Goal: Task Accomplishment & Management: Complete application form

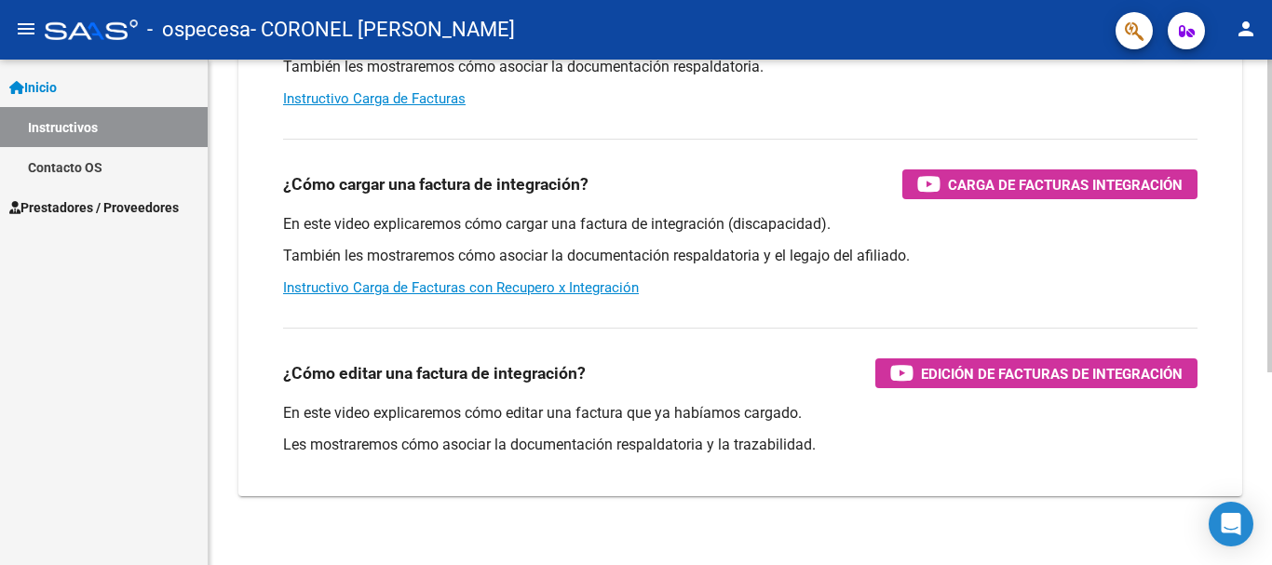
scroll to position [311, 0]
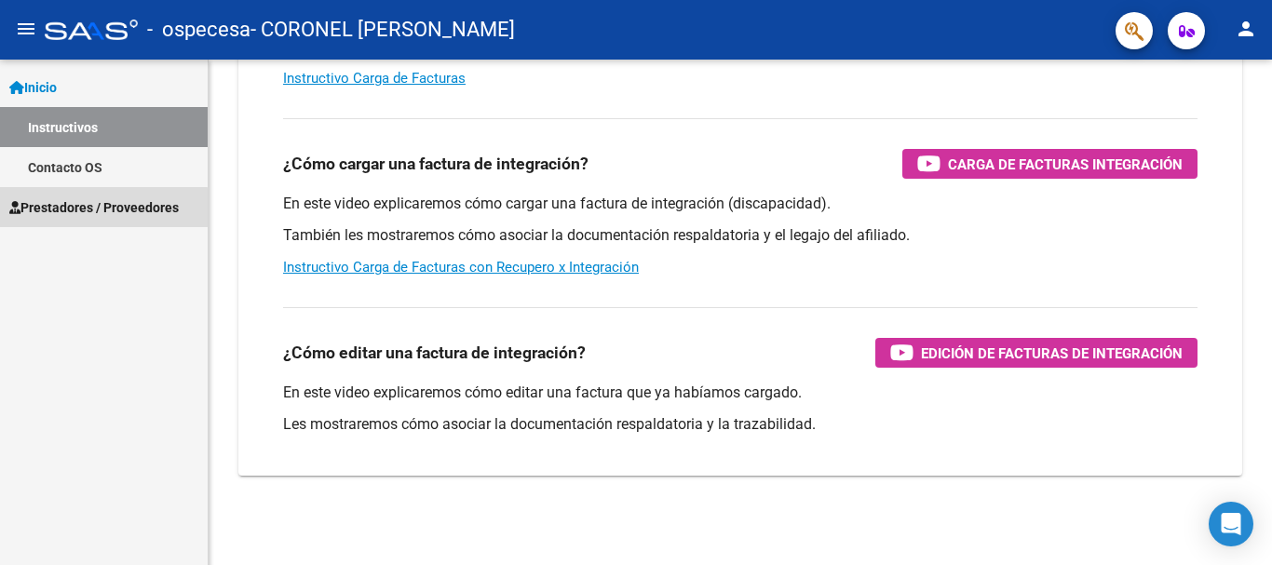
click at [98, 209] on span "Prestadores / Proveedores" at bounding box center [93, 207] width 169 height 20
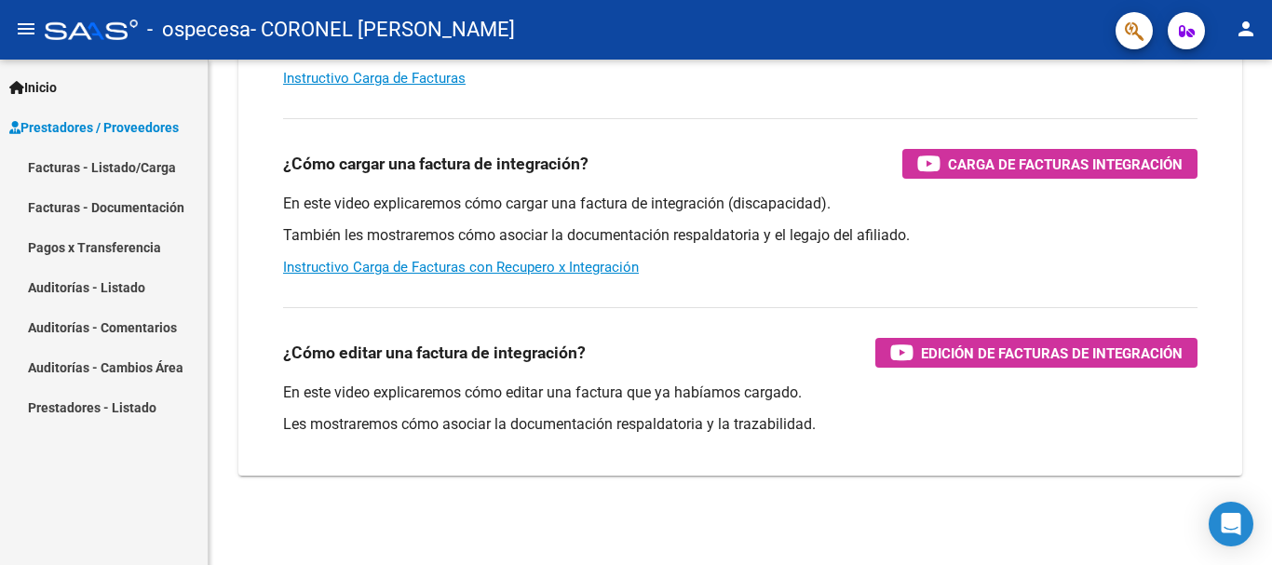
click at [149, 167] on link "Facturas - Listado/Carga" at bounding box center [104, 167] width 208 height 40
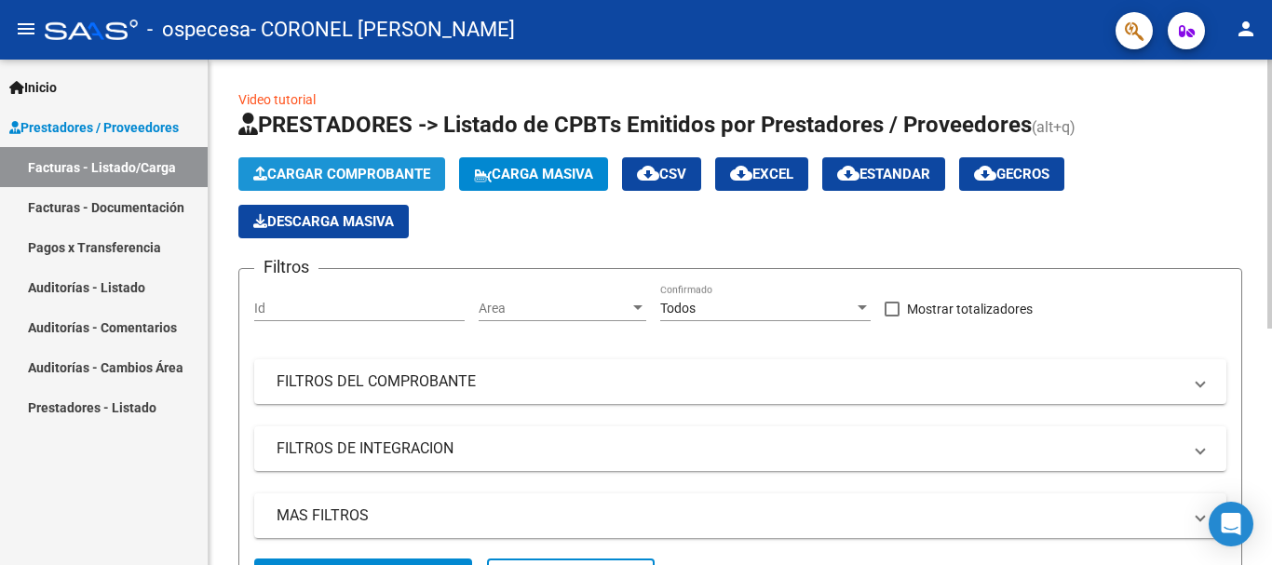
click at [367, 174] on span "Cargar Comprobante" at bounding box center [341, 174] width 177 height 17
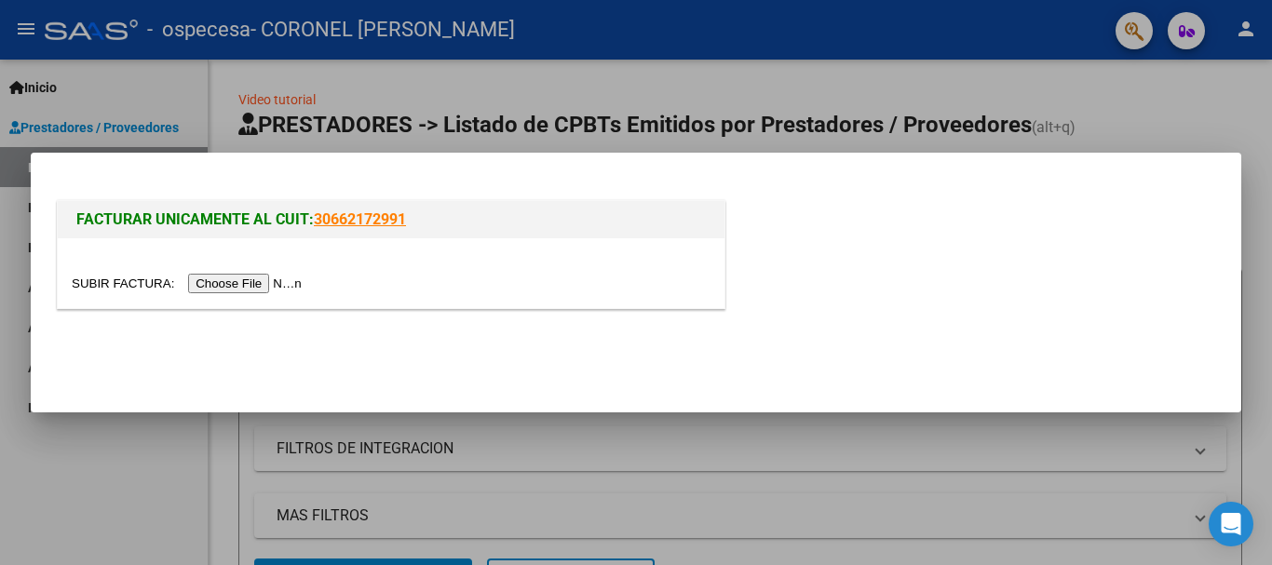
click at [262, 289] on input "file" at bounding box center [190, 284] width 236 height 20
click at [280, 289] on input "file" at bounding box center [190, 284] width 236 height 20
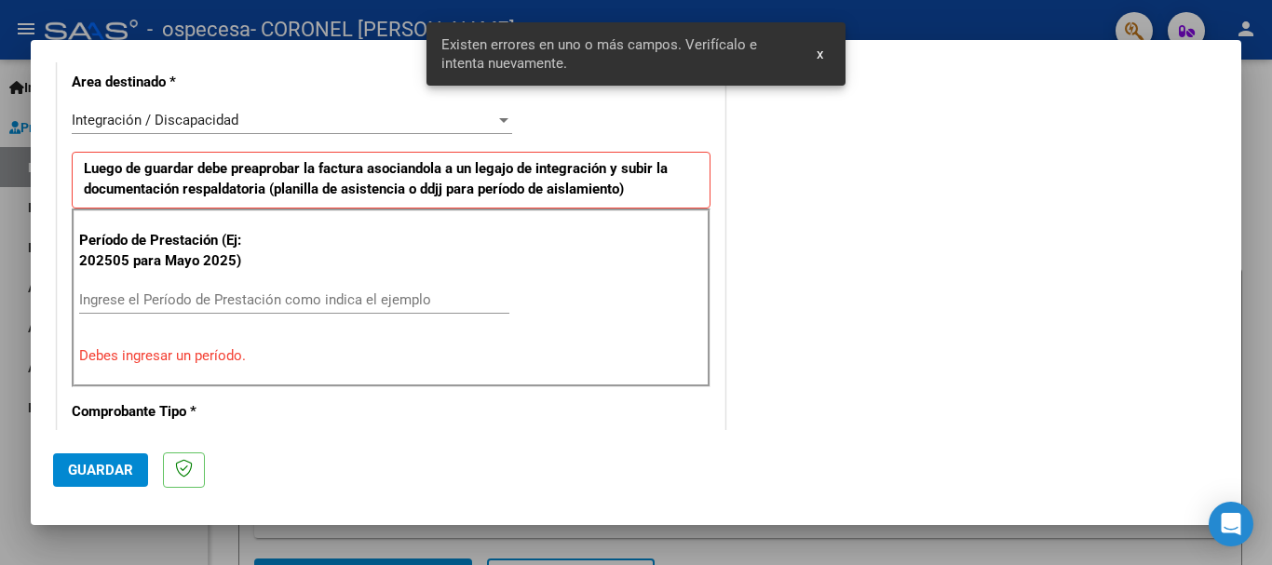
scroll to position [465, 0]
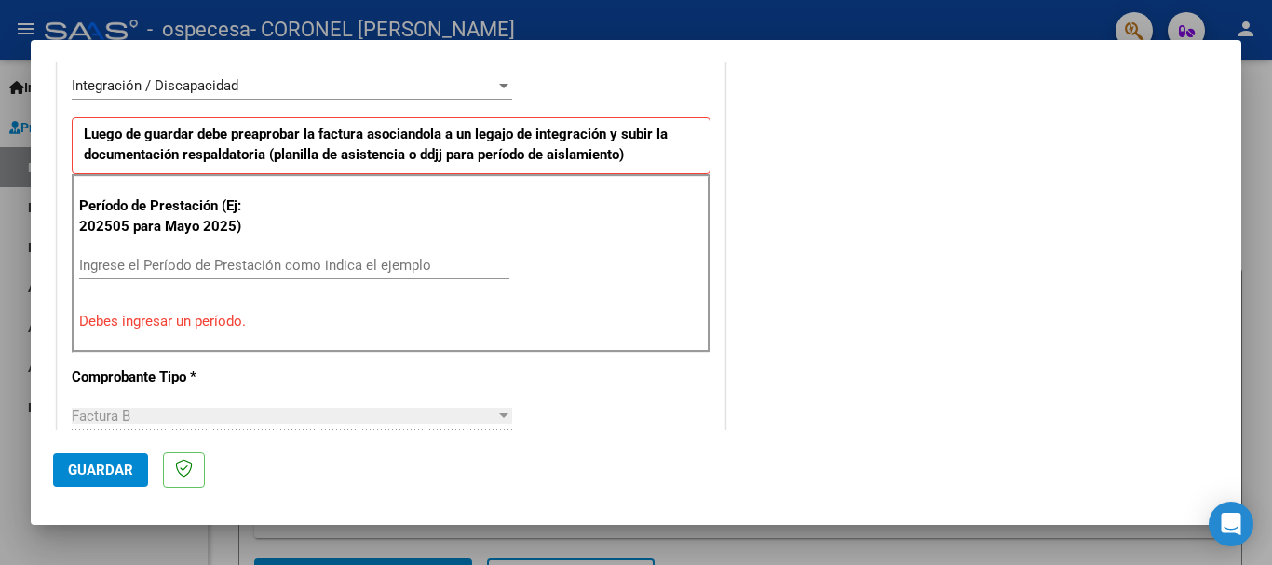
click at [144, 263] on input "Ingrese el Período de Prestación como indica el ejemplo" at bounding box center [294, 265] width 430 height 17
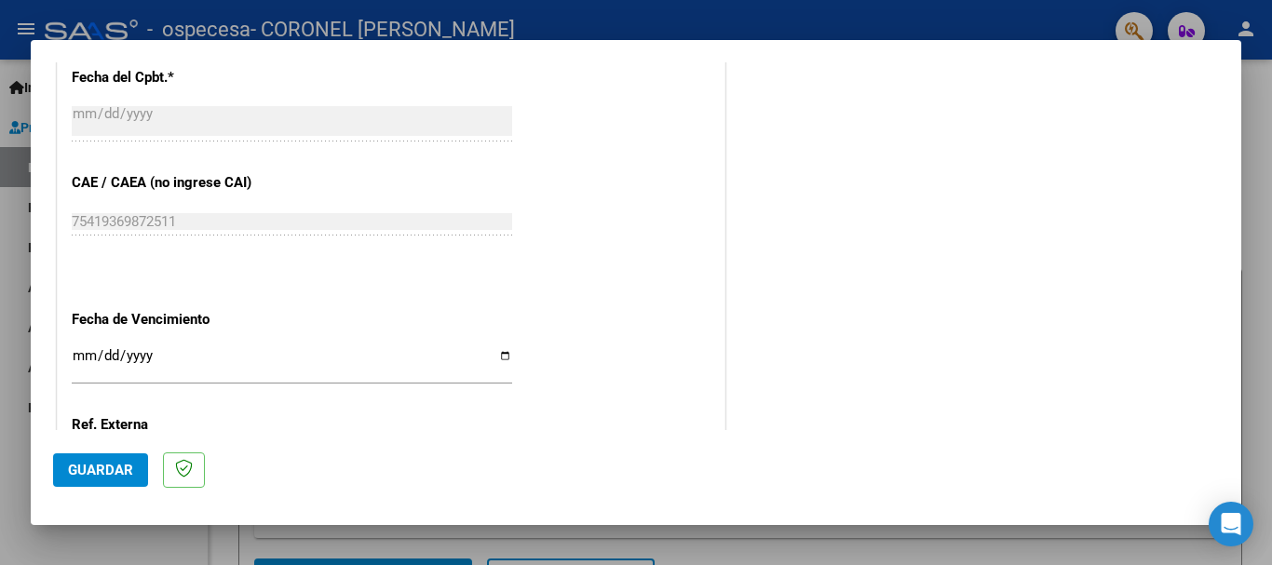
scroll to position [1112, 0]
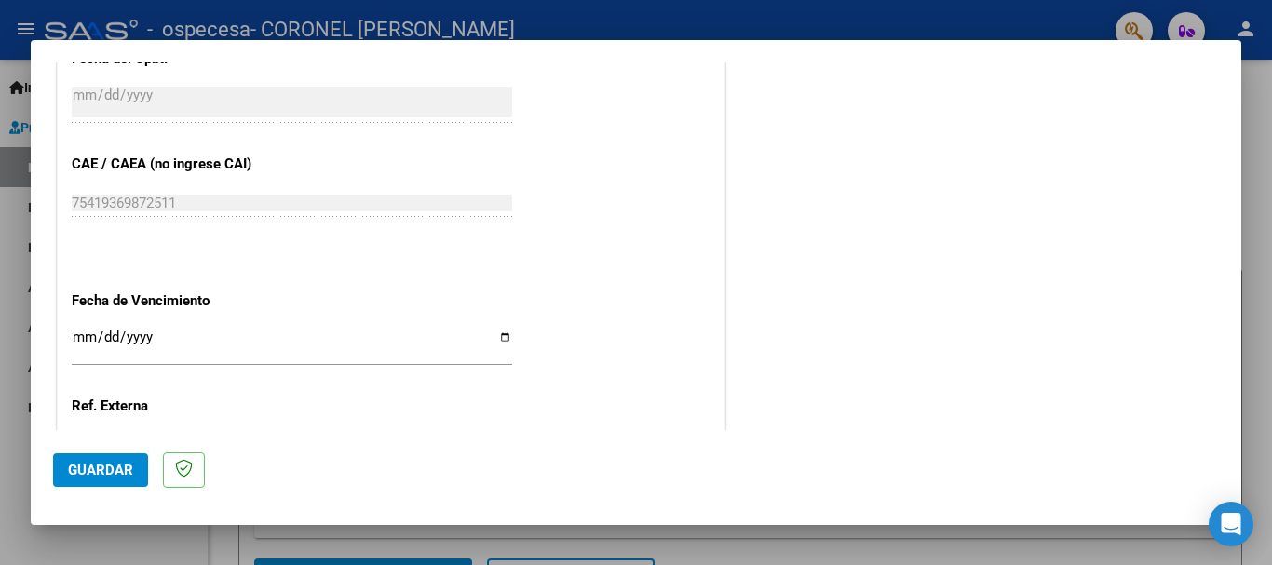
type input "202507"
click at [78, 334] on input "Ingresar la fecha" at bounding box center [292, 345] width 440 height 30
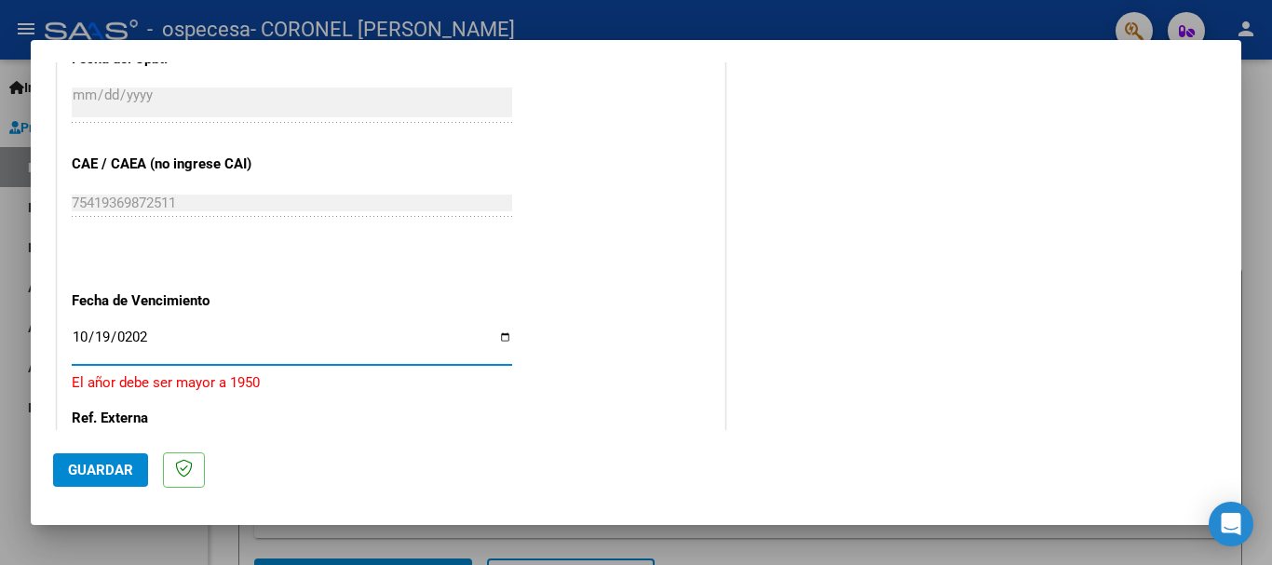
type input "[DATE]"
click at [229, 372] on div "[DATE] Ingresar la fecha" at bounding box center [292, 353] width 440 height 57
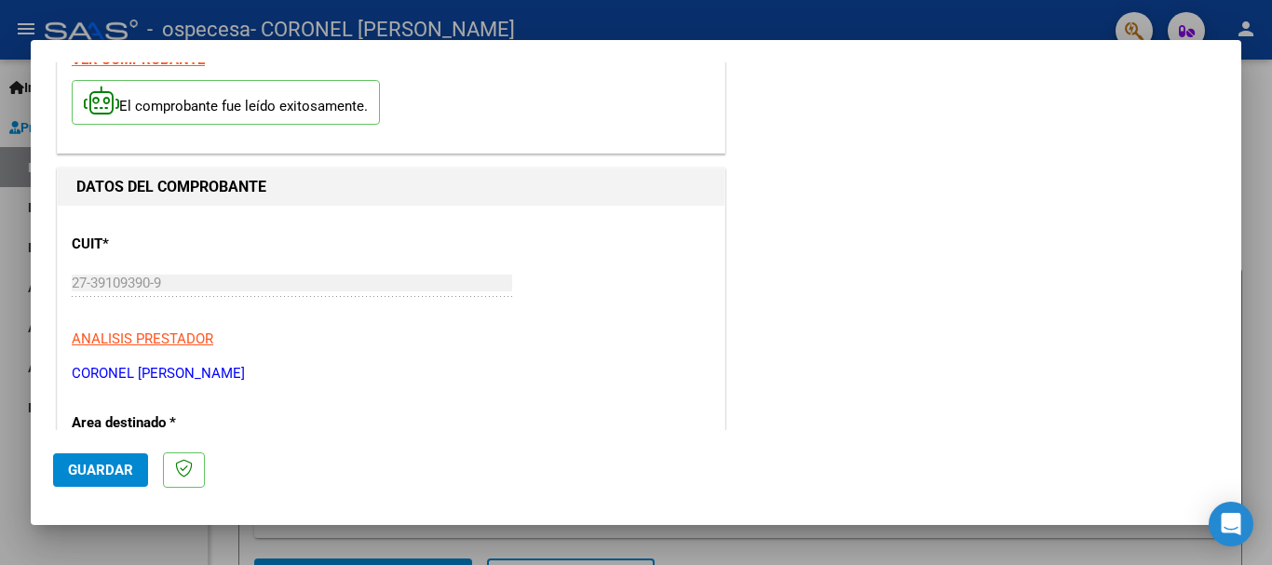
scroll to position [93, 0]
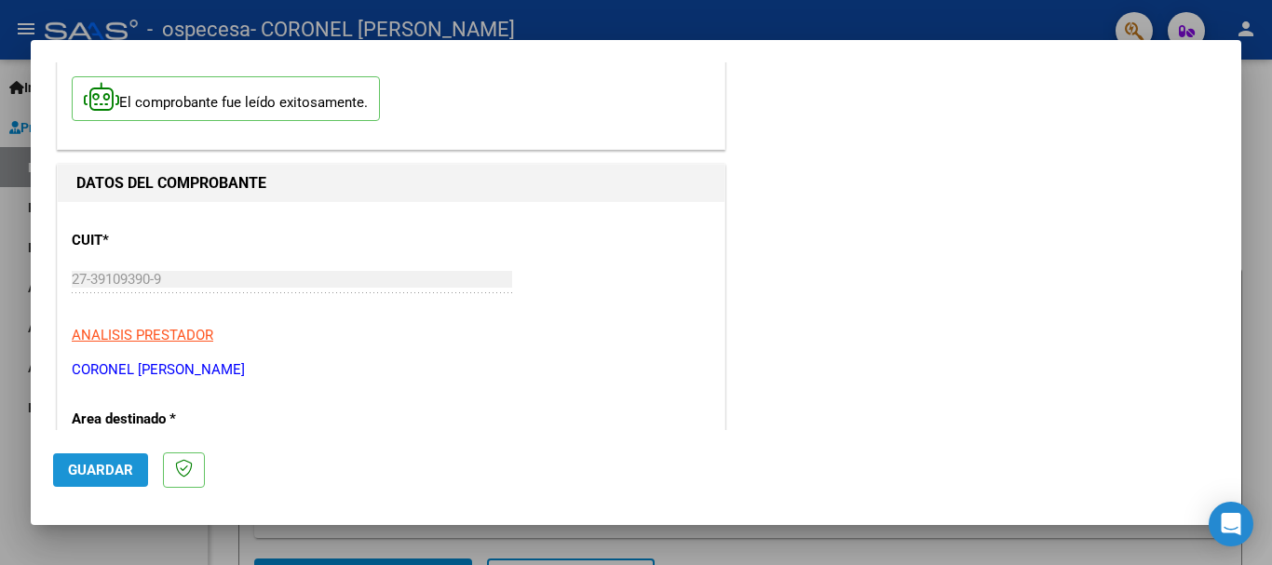
click at [118, 471] on span "Guardar" at bounding box center [100, 470] width 65 height 17
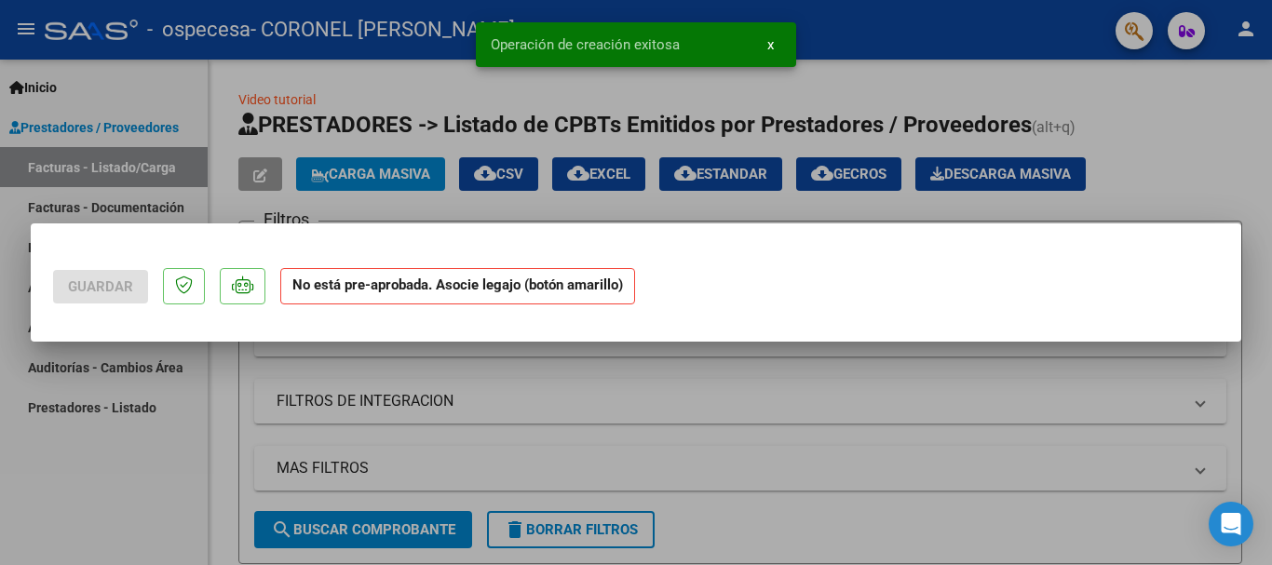
scroll to position [0, 0]
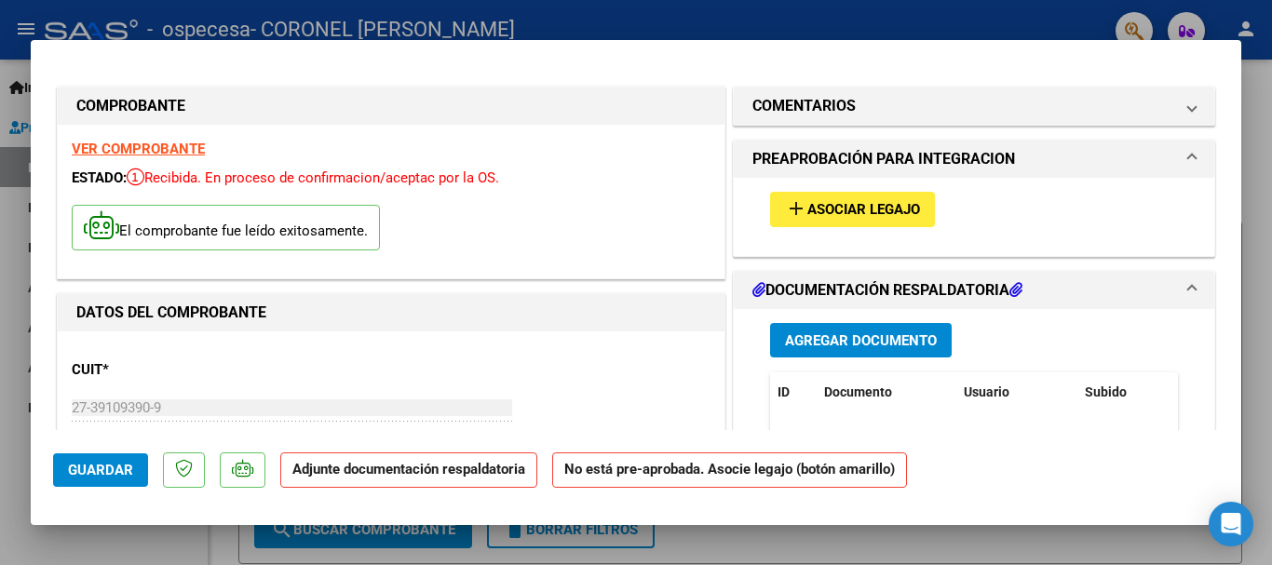
click at [862, 209] on span "Asociar Legajo" at bounding box center [863, 210] width 113 height 17
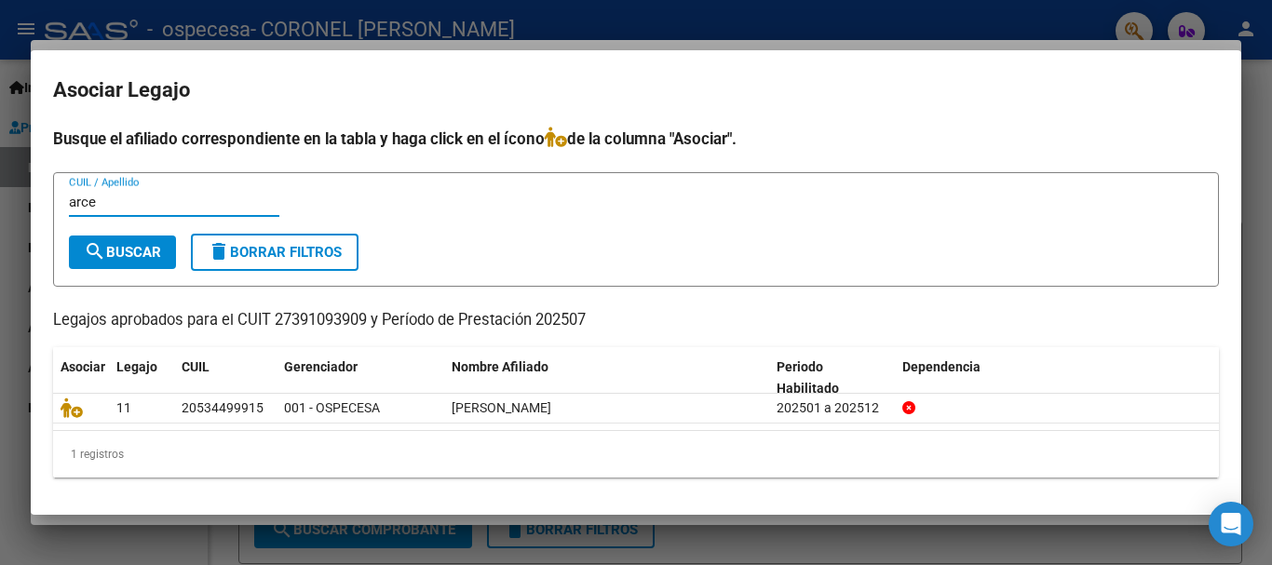
type input "arce"
click at [147, 247] on span "search Buscar" at bounding box center [122, 252] width 77 height 17
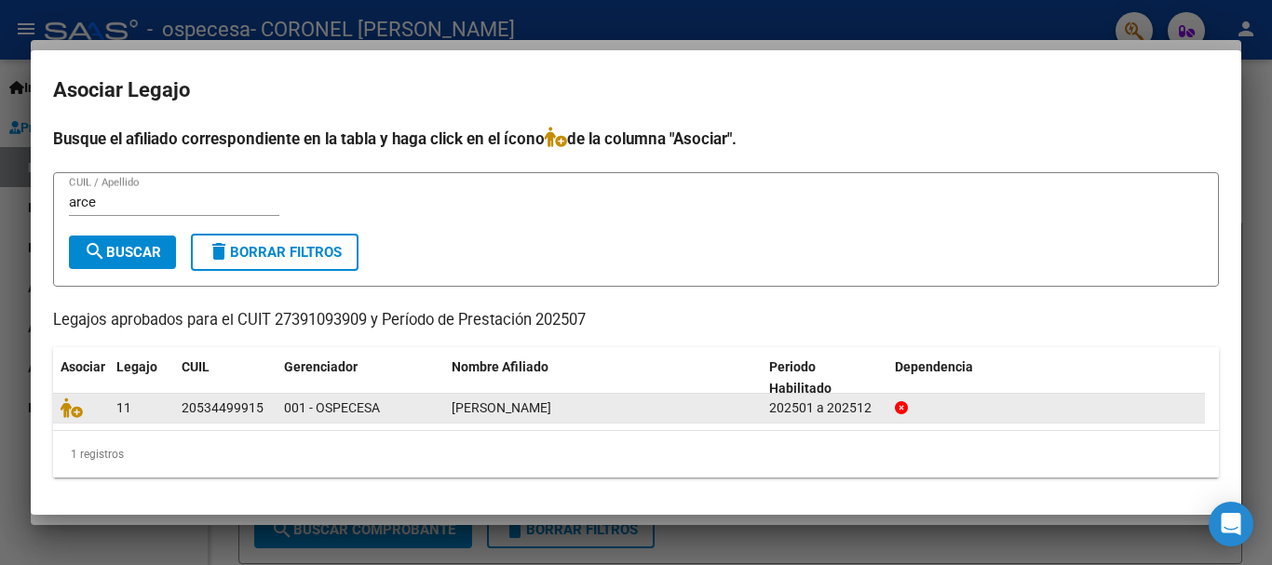
click at [459, 409] on span "[PERSON_NAME]" at bounding box center [502, 407] width 100 height 15
click at [73, 404] on icon at bounding box center [72, 408] width 22 height 20
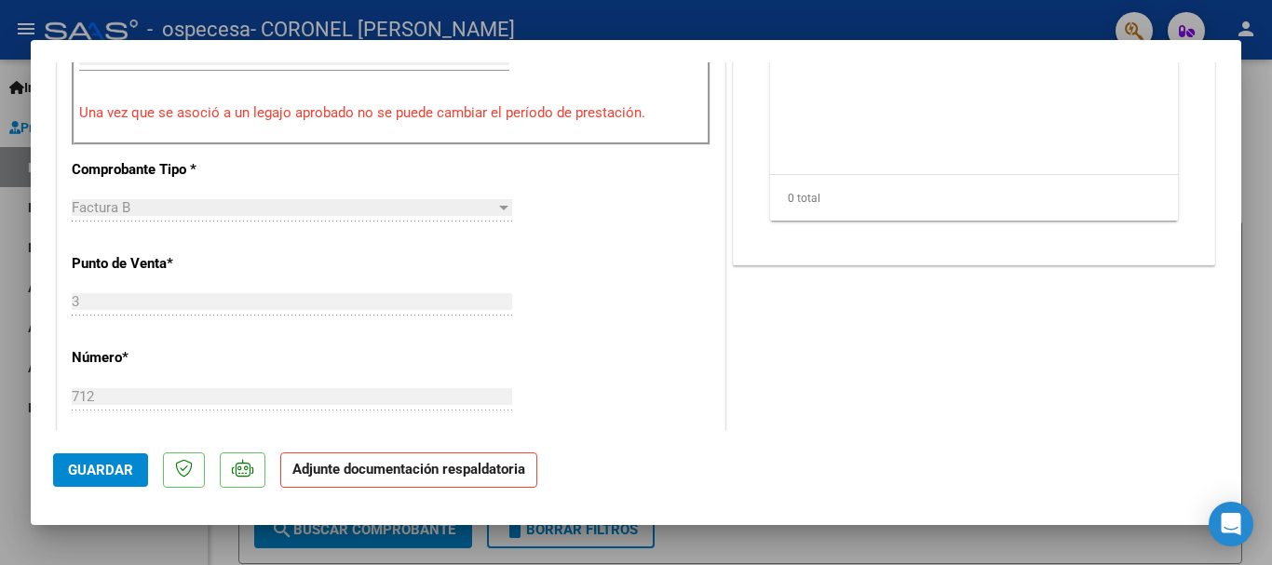
scroll to position [372, 0]
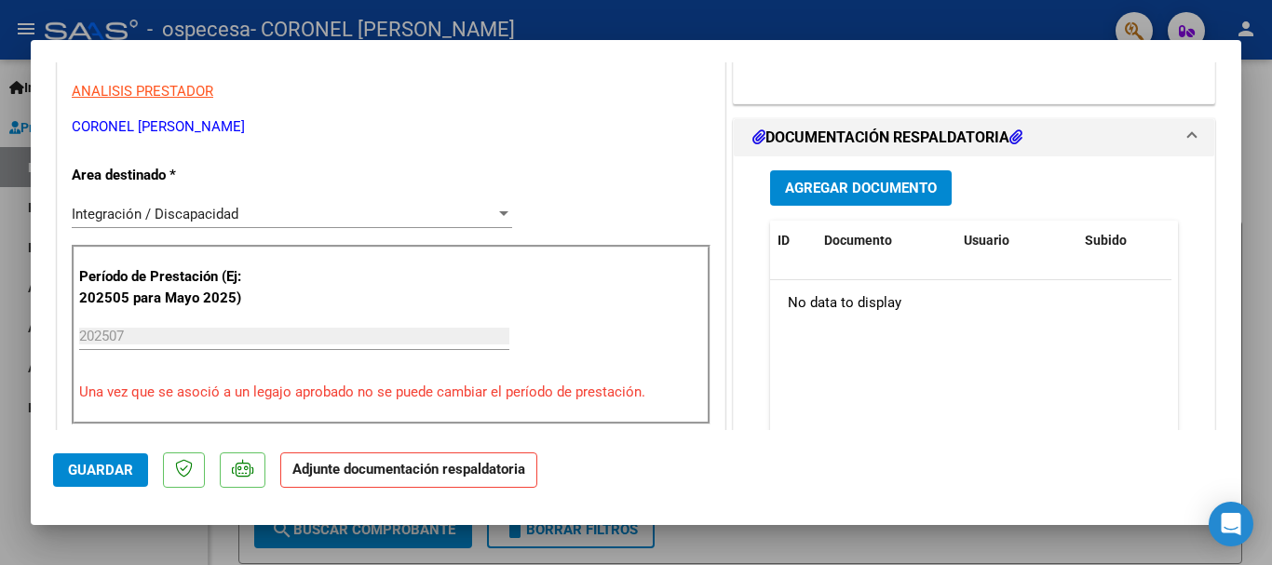
click at [870, 181] on span "Agregar Documento" at bounding box center [861, 189] width 152 height 17
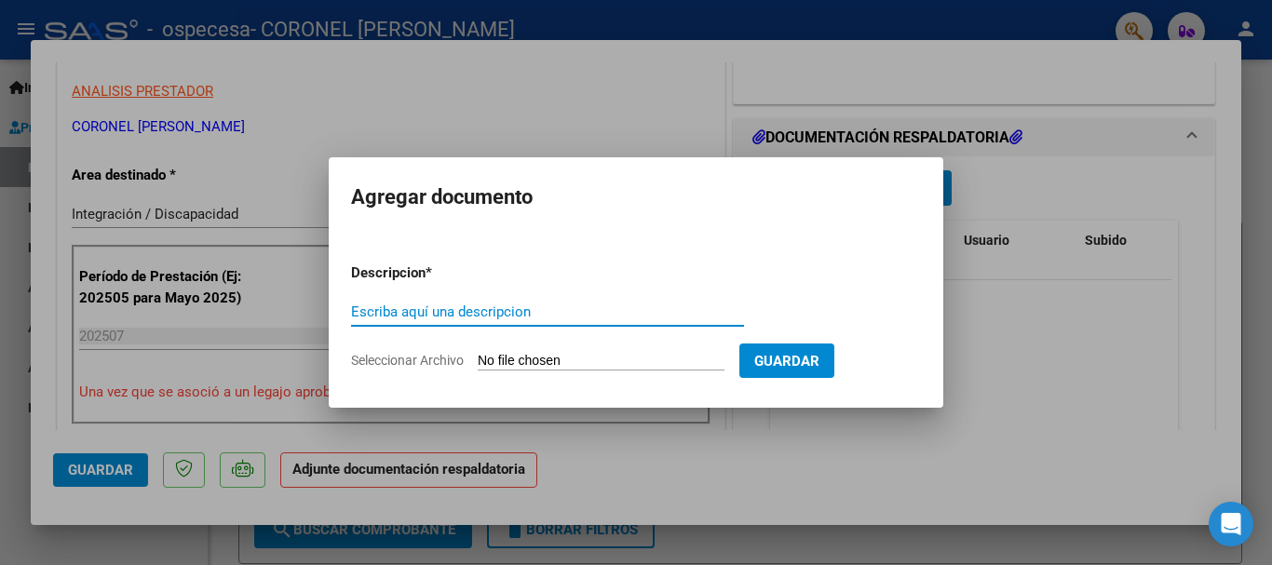
click at [430, 317] on input "Escriba aquí una descripcion" at bounding box center [547, 312] width 393 height 17
type input "asistencia [PERSON_NAME]"
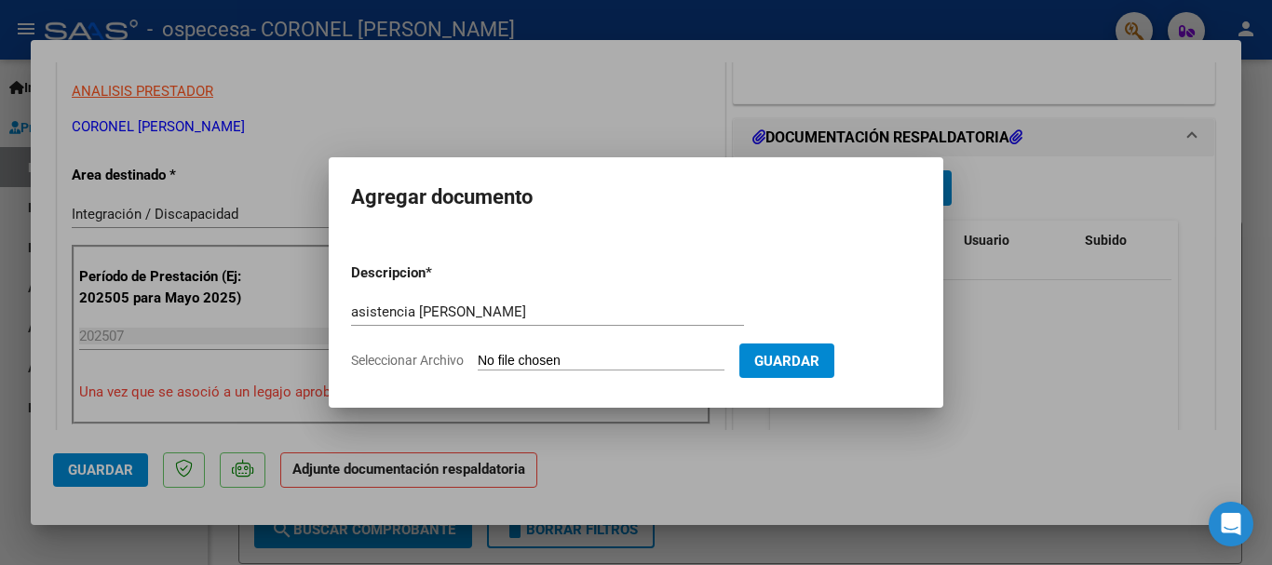
click at [512, 360] on input "Seleccionar Archivo" at bounding box center [601, 362] width 247 height 18
type input "C:\fakepath\[PERSON_NAME] R psicopeJULIO.pdf"
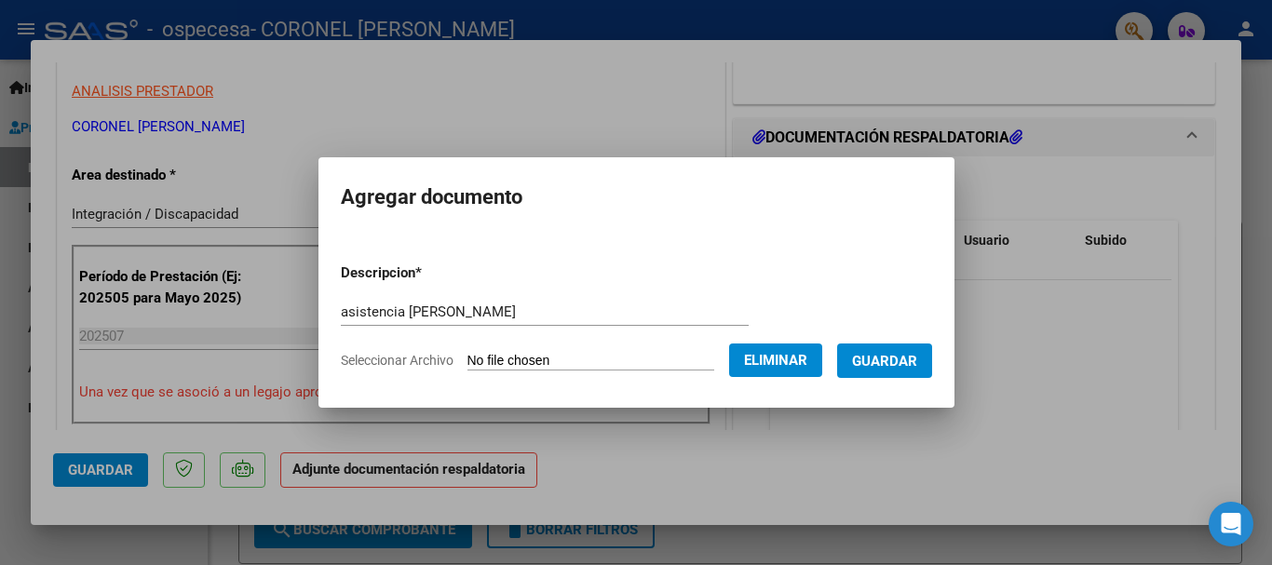
click at [884, 365] on span "Guardar" at bounding box center [884, 361] width 65 height 17
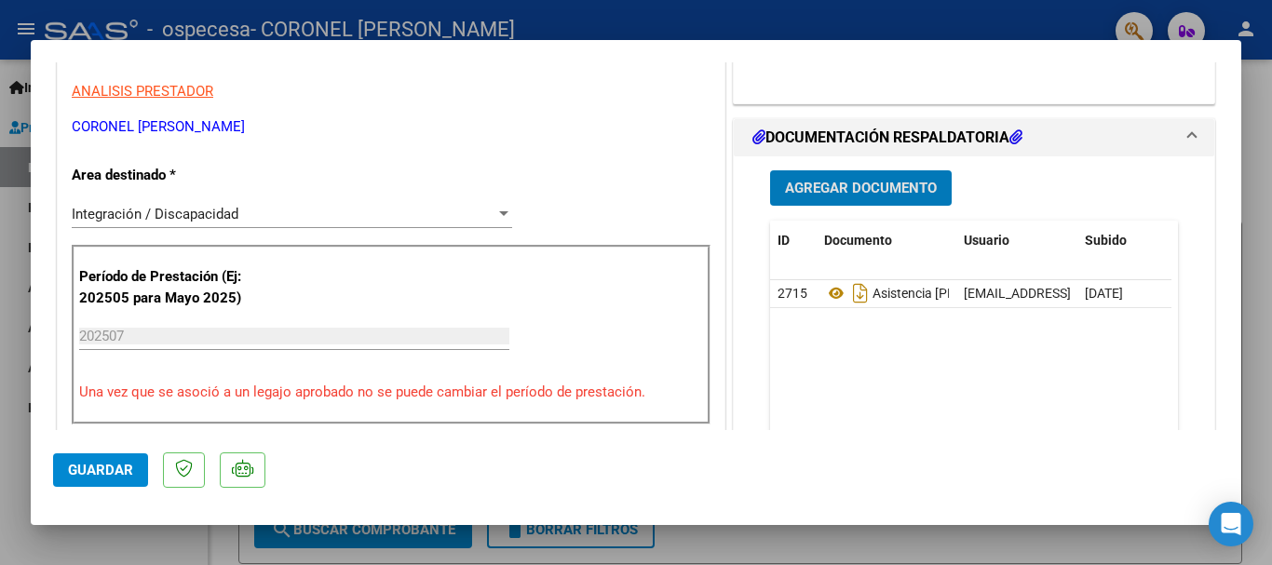
scroll to position [466, 0]
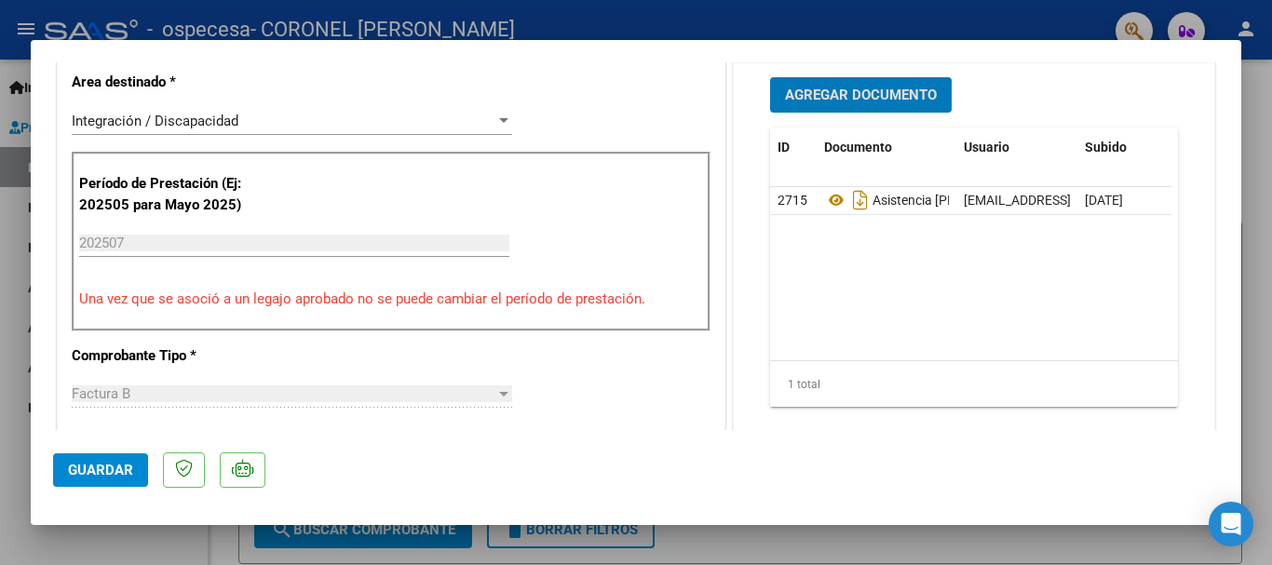
click at [84, 468] on span "Guardar" at bounding box center [100, 470] width 65 height 17
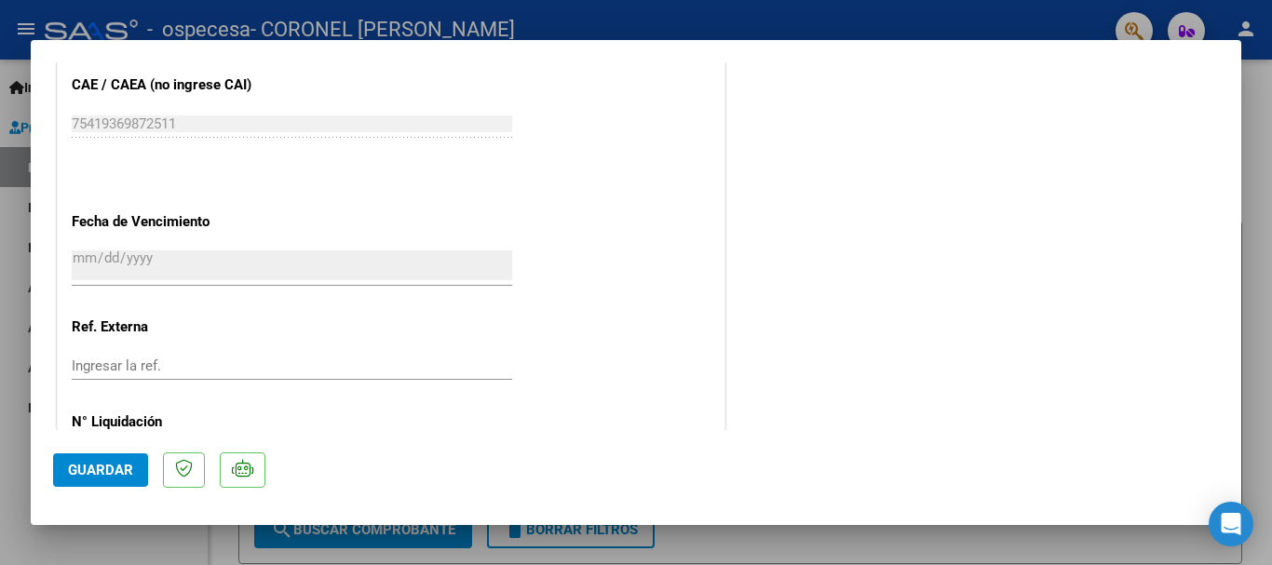
scroll to position [1299, 0]
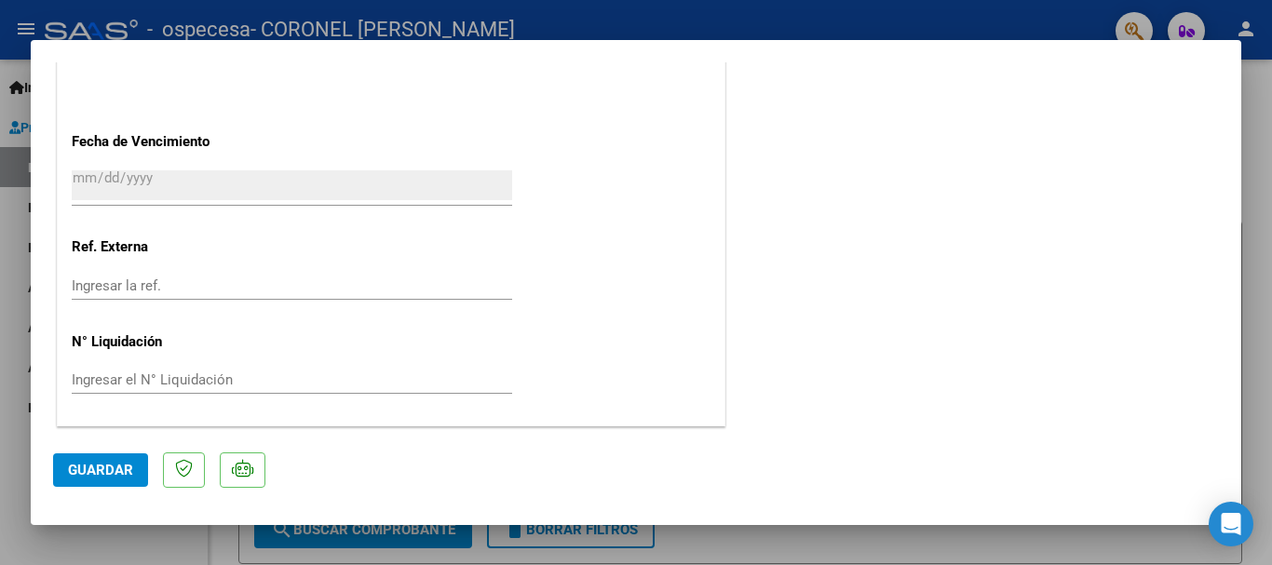
click at [104, 473] on span "Guardar" at bounding box center [100, 470] width 65 height 17
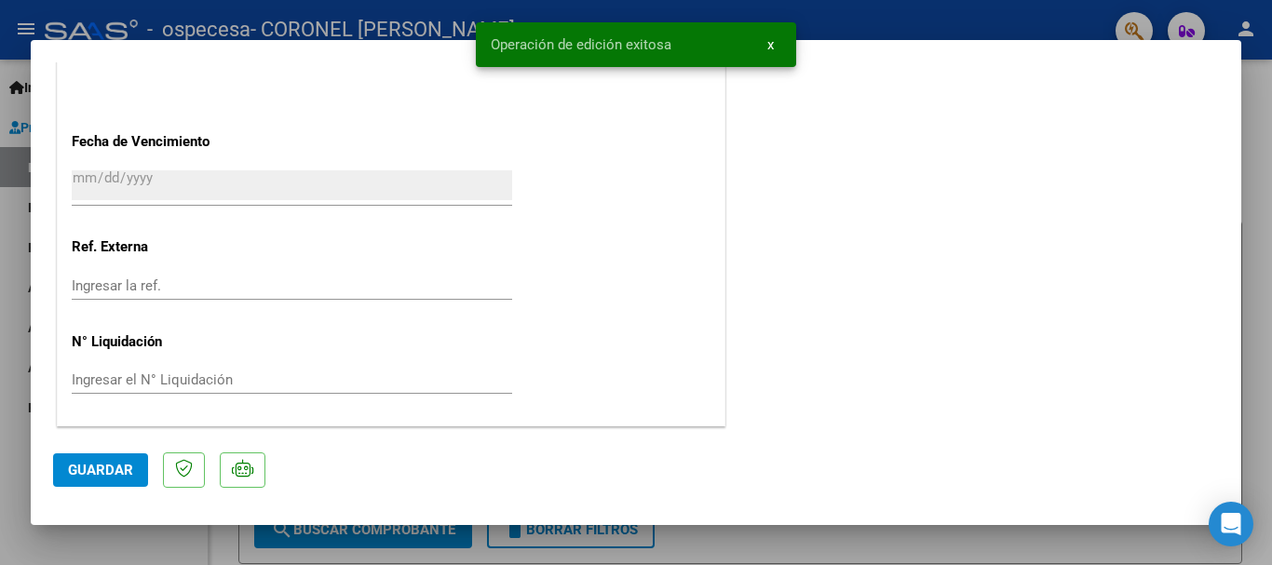
click at [1255, 93] on div at bounding box center [636, 282] width 1272 height 565
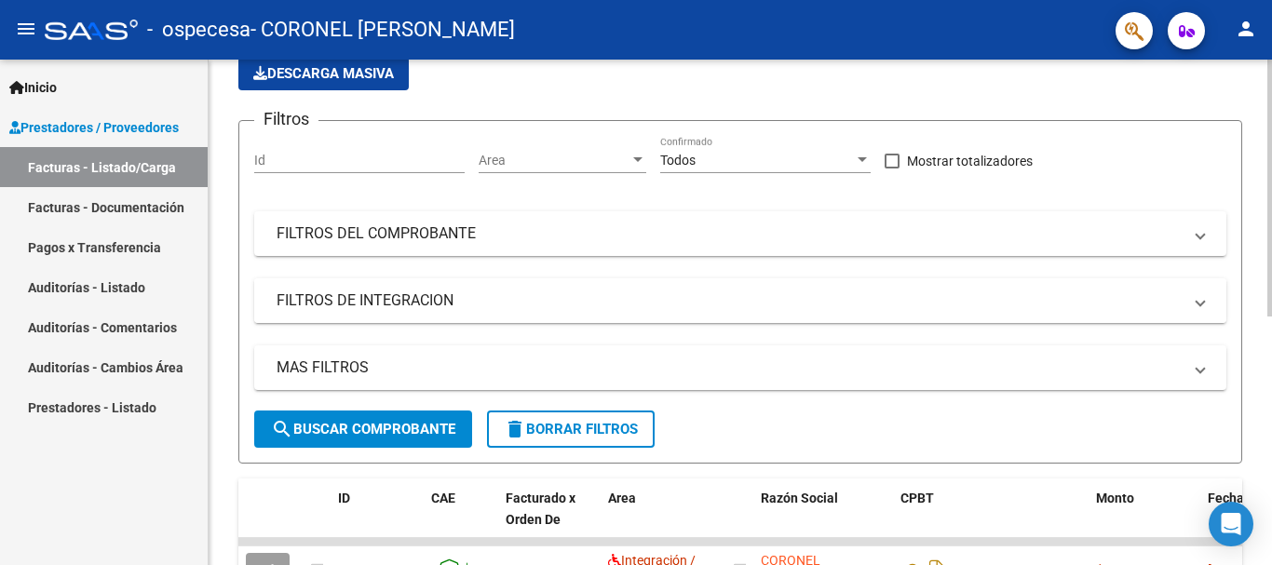
scroll to position [93, 0]
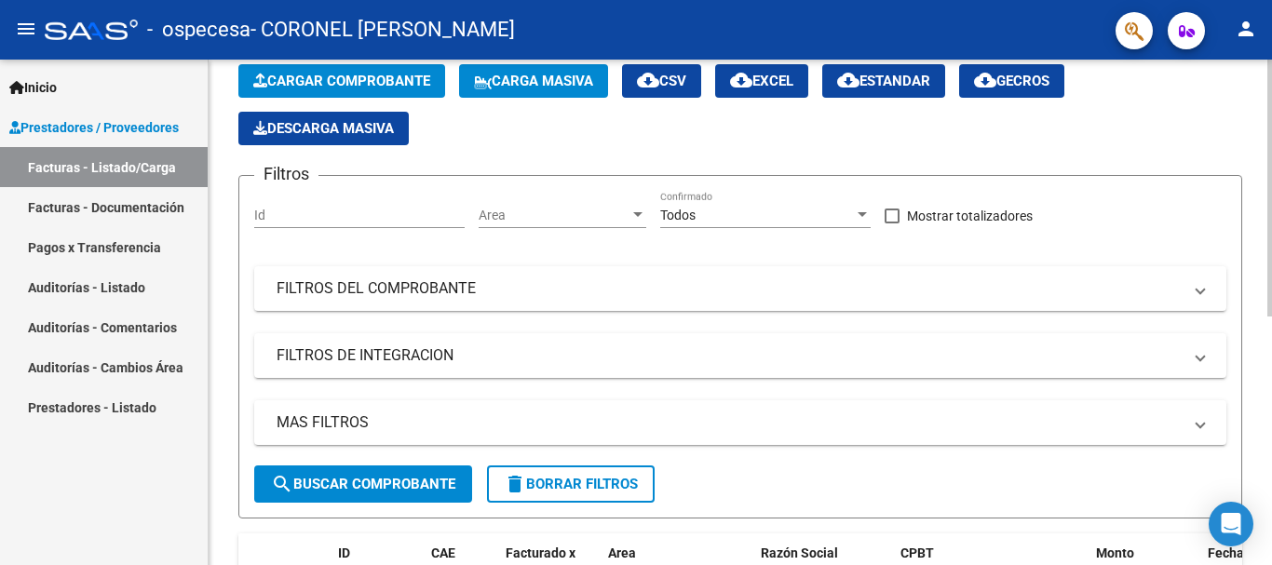
click at [327, 78] on span "Cargar Comprobante" at bounding box center [341, 81] width 177 height 17
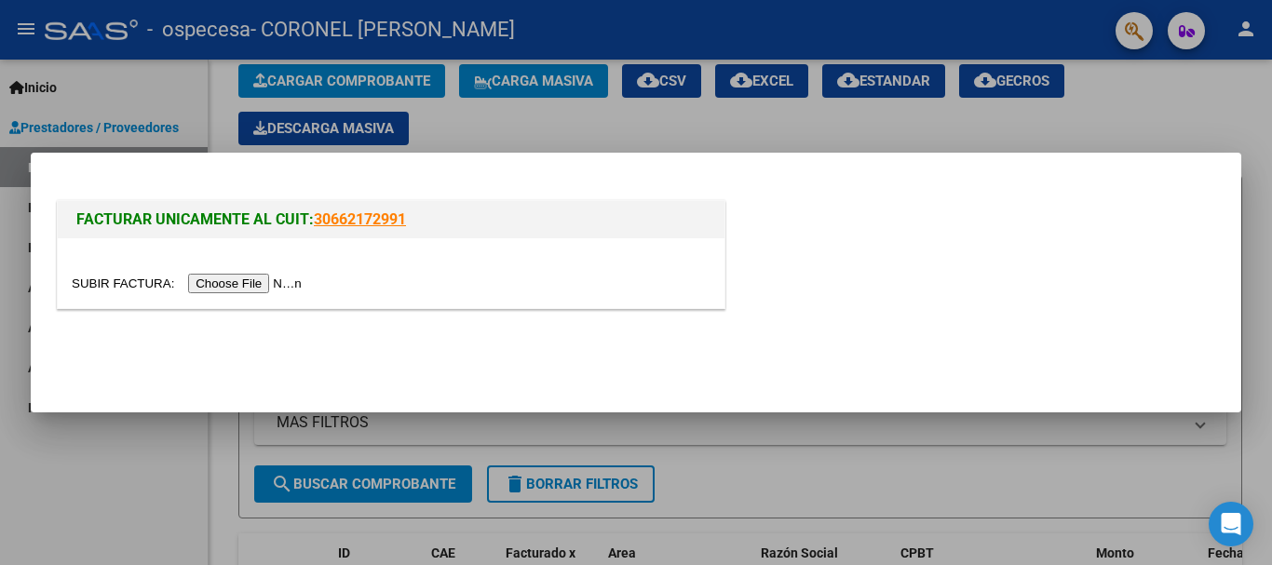
click at [251, 284] on input "file" at bounding box center [190, 284] width 236 height 20
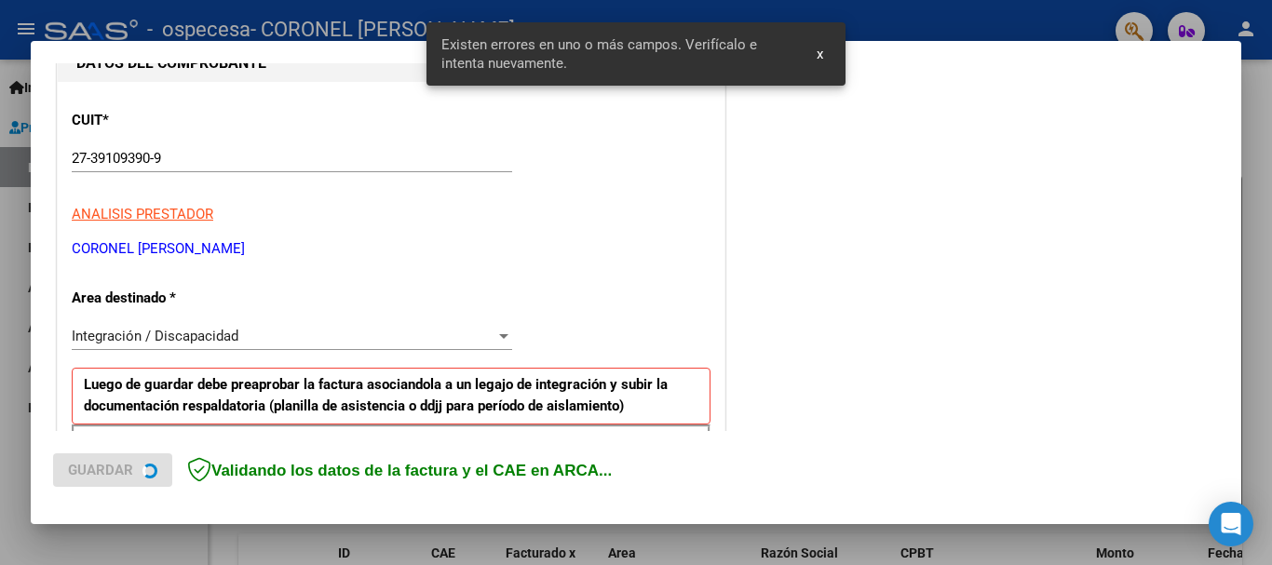
scroll to position [430, 0]
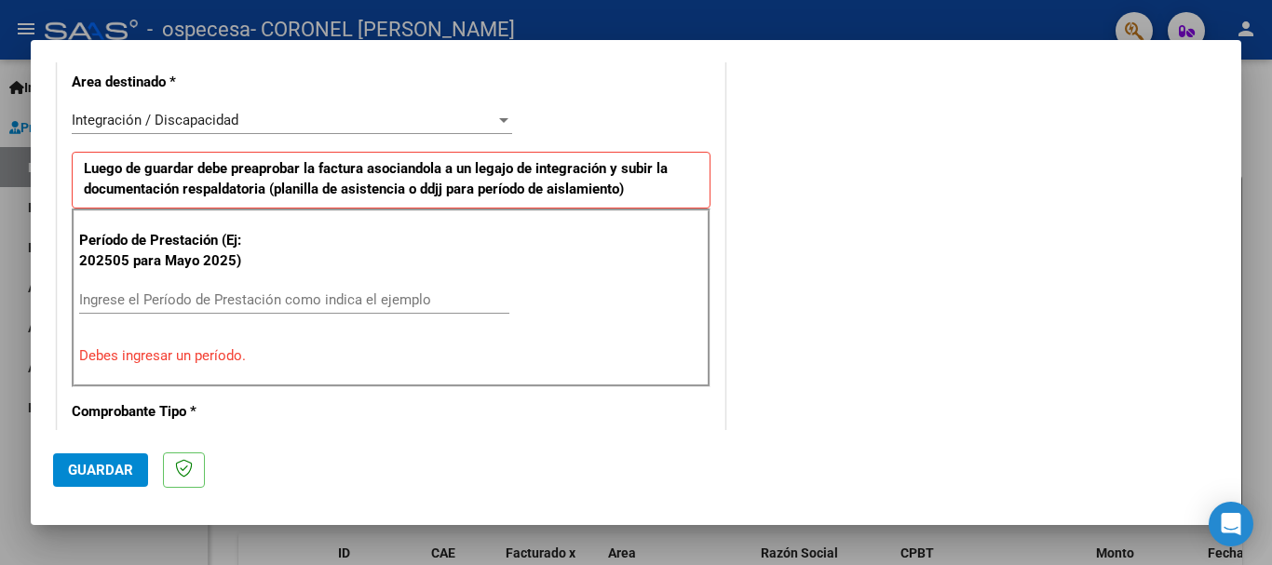
click at [155, 300] on input "Ingrese el Período de Prestación como indica el ejemplo" at bounding box center [294, 299] width 430 height 17
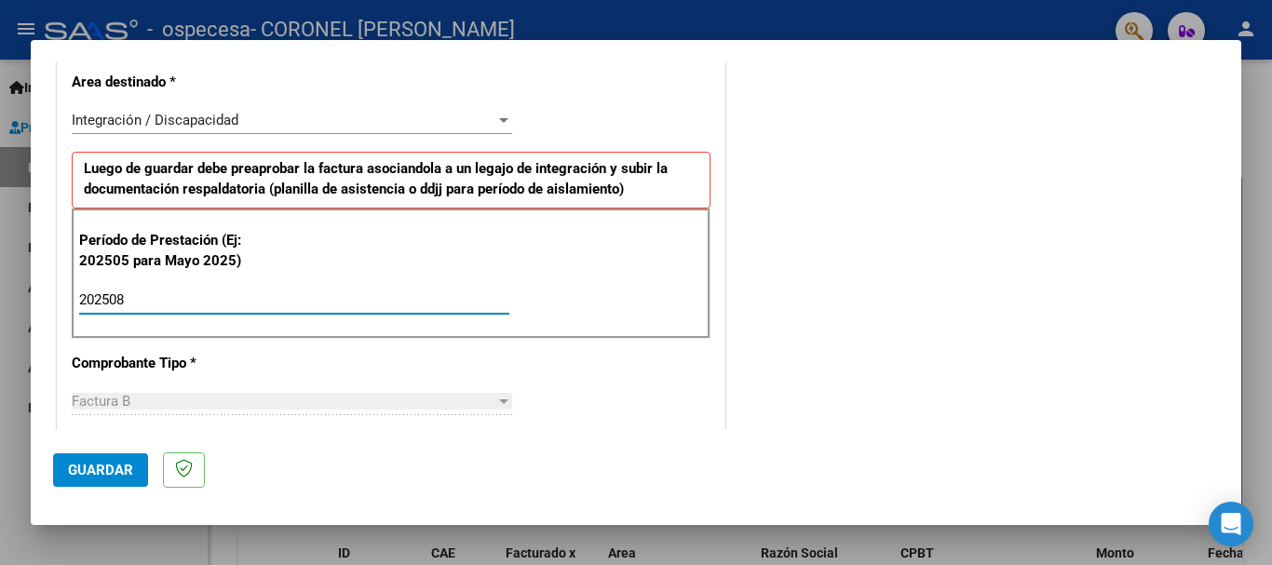
scroll to position [151, 0]
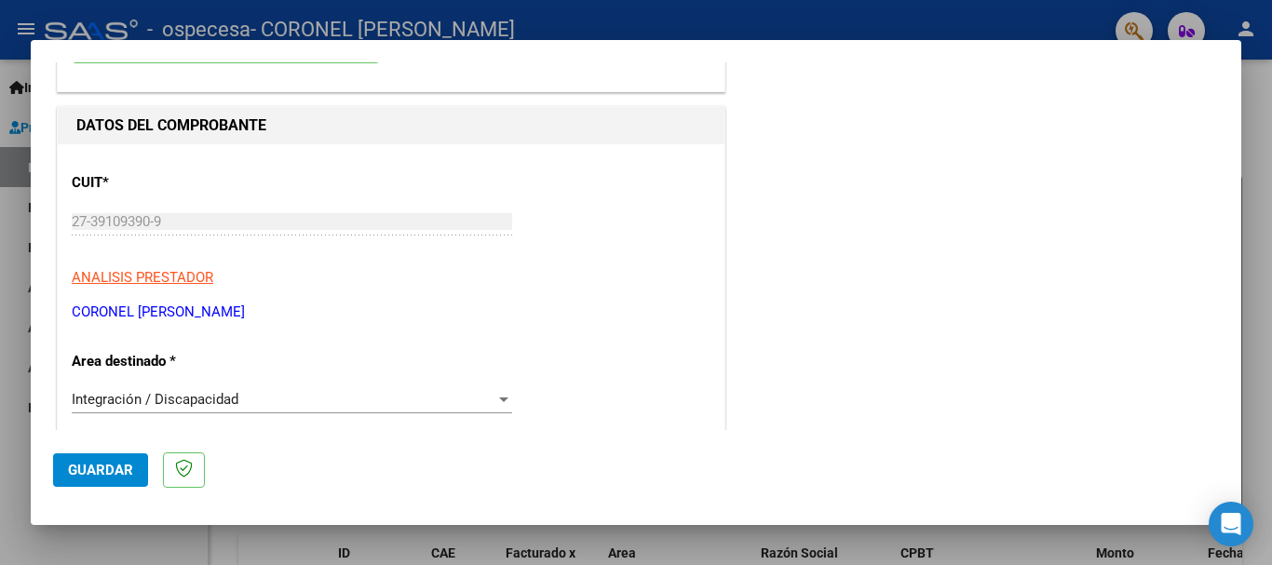
type input "202508"
click at [307, 399] on div "Integración / Discapacidad" at bounding box center [284, 399] width 424 height 17
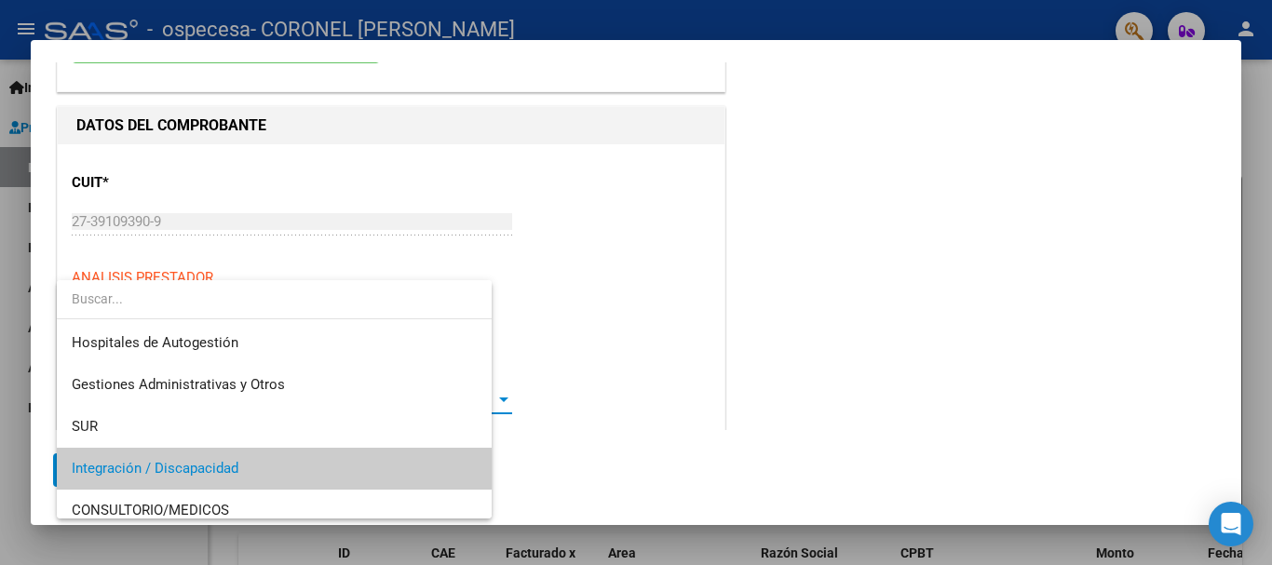
scroll to position [70, 0]
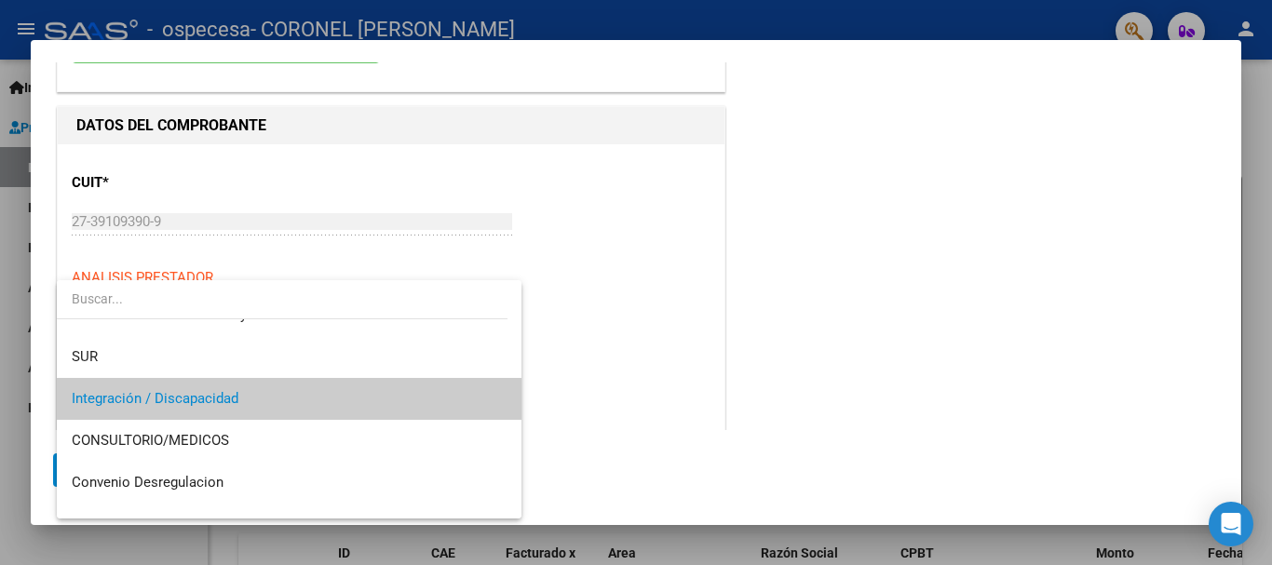
click at [307, 399] on span "Integración / Discapacidad" at bounding box center [289, 399] width 435 height 42
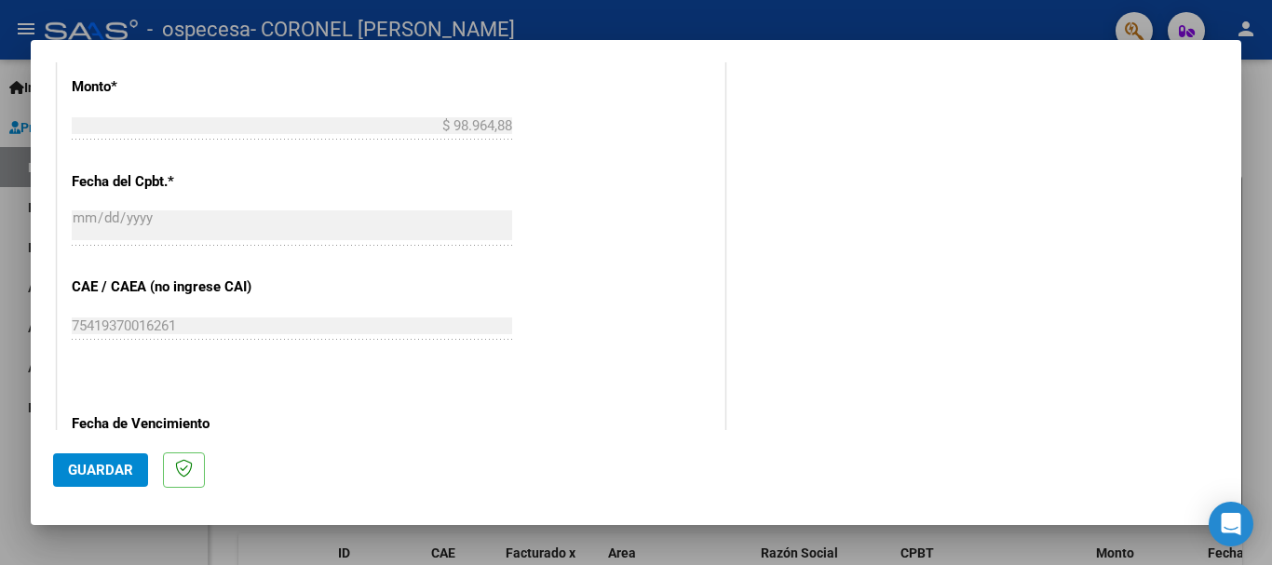
scroll to position [1271, 0]
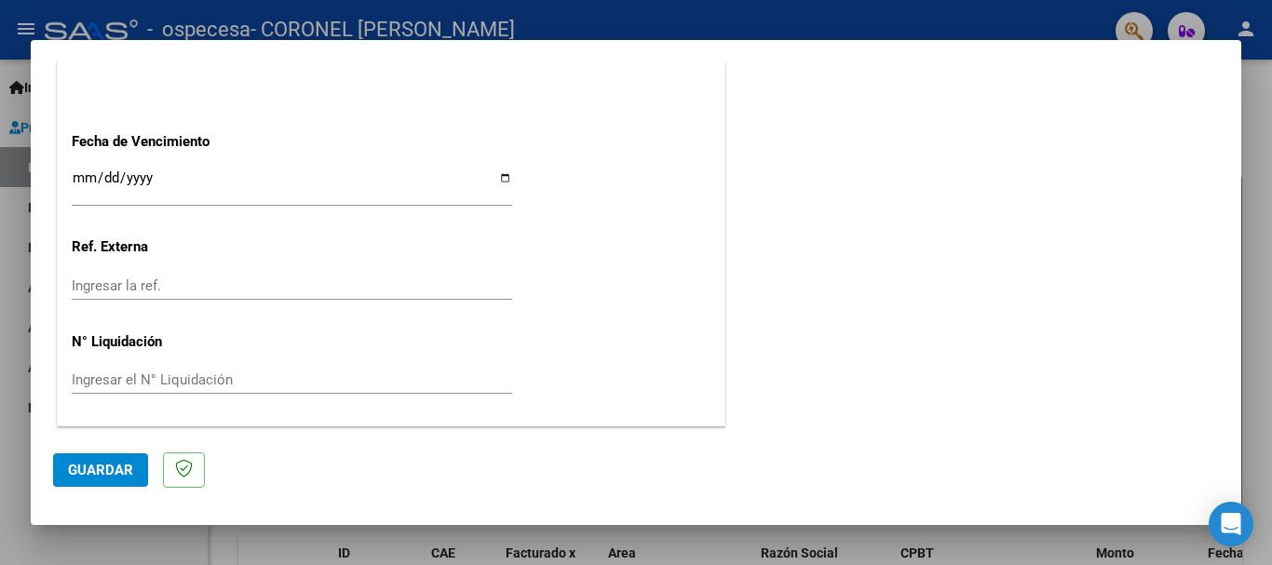
click at [77, 174] on input "Ingresar la fecha" at bounding box center [292, 185] width 440 height 30
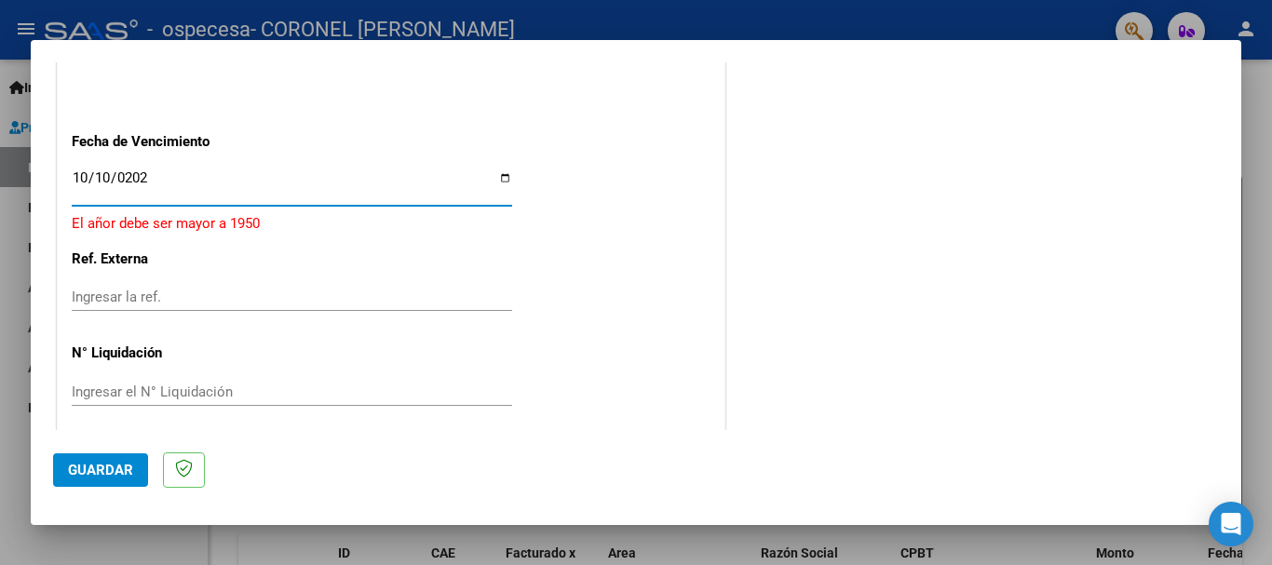
type input "[DATE]"
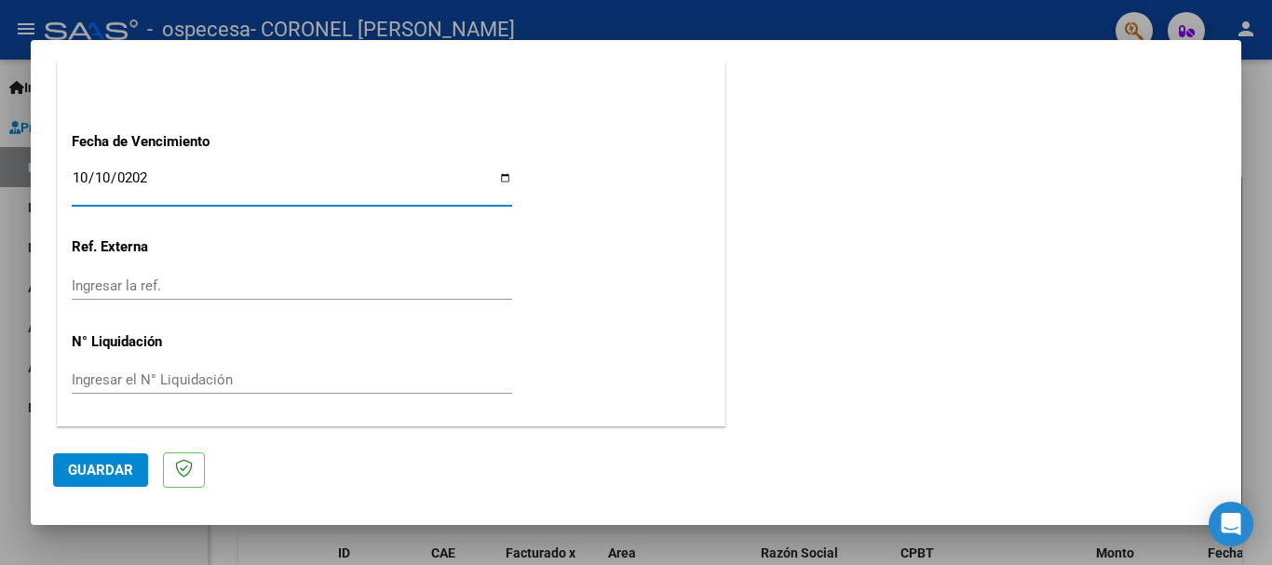
click at [211, 249] on p "Ref. Externa" at bounding box center [168, 246] width 192 height 21
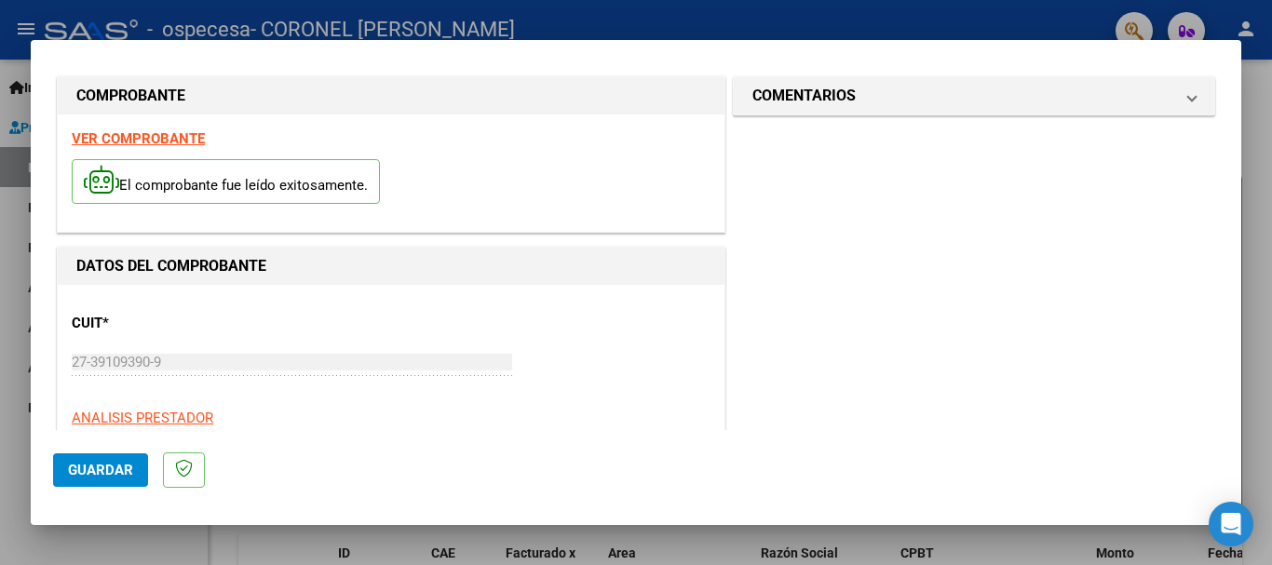
scroll to position [0, 0]
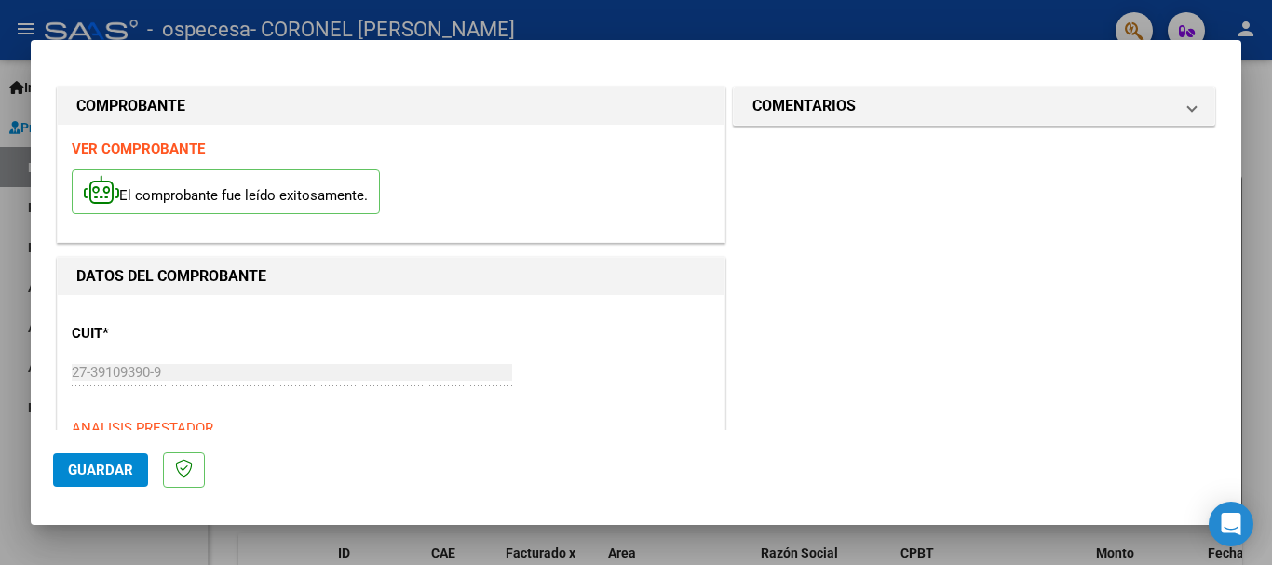
click at [100, 472] on span "Guardar" at bounding box center [100, 470] width 65 height 17
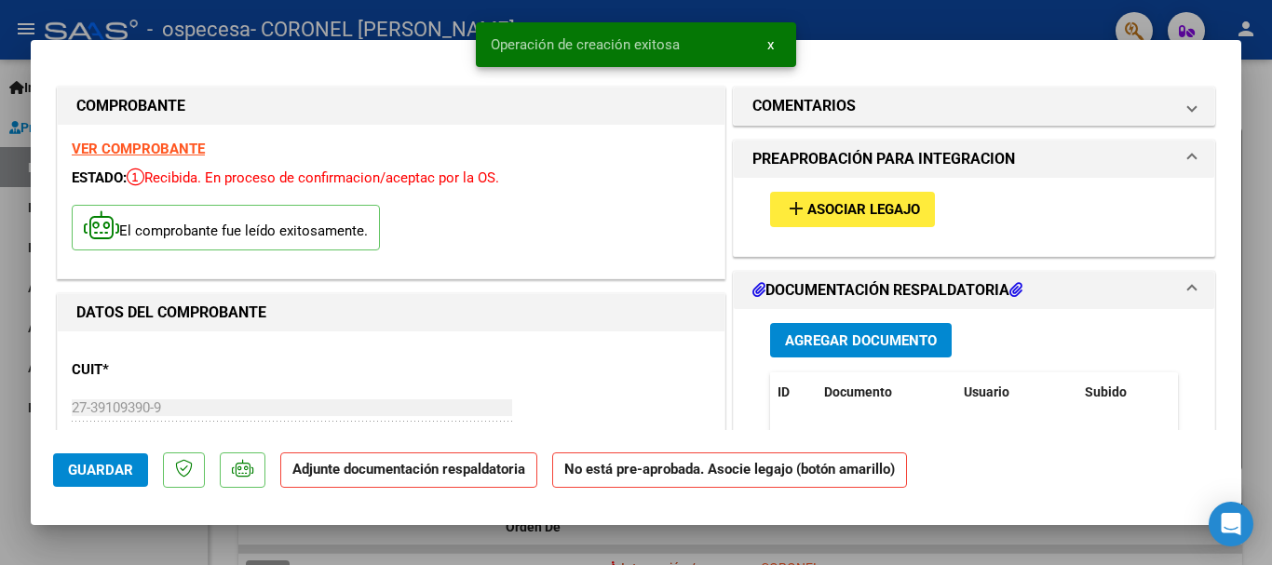
click at [817, 214] on span "Asociar Legajo" at bounding box center [863, 210] width 113 height 17
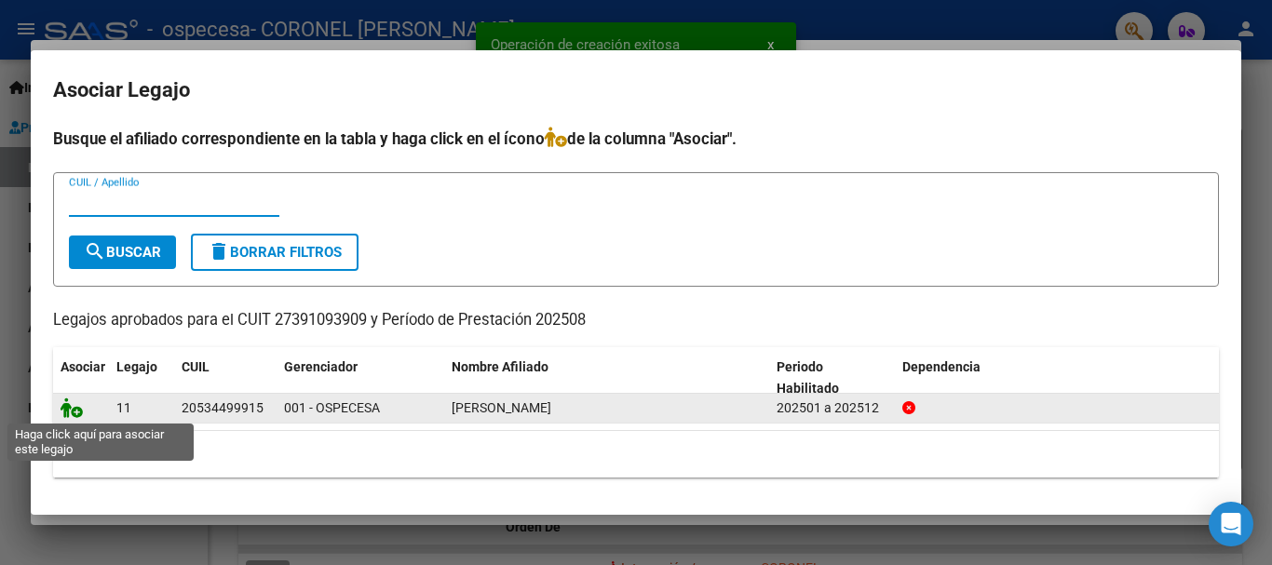
click at [70, 411] on icon at bounding box center [72, 408] width 22 height 20
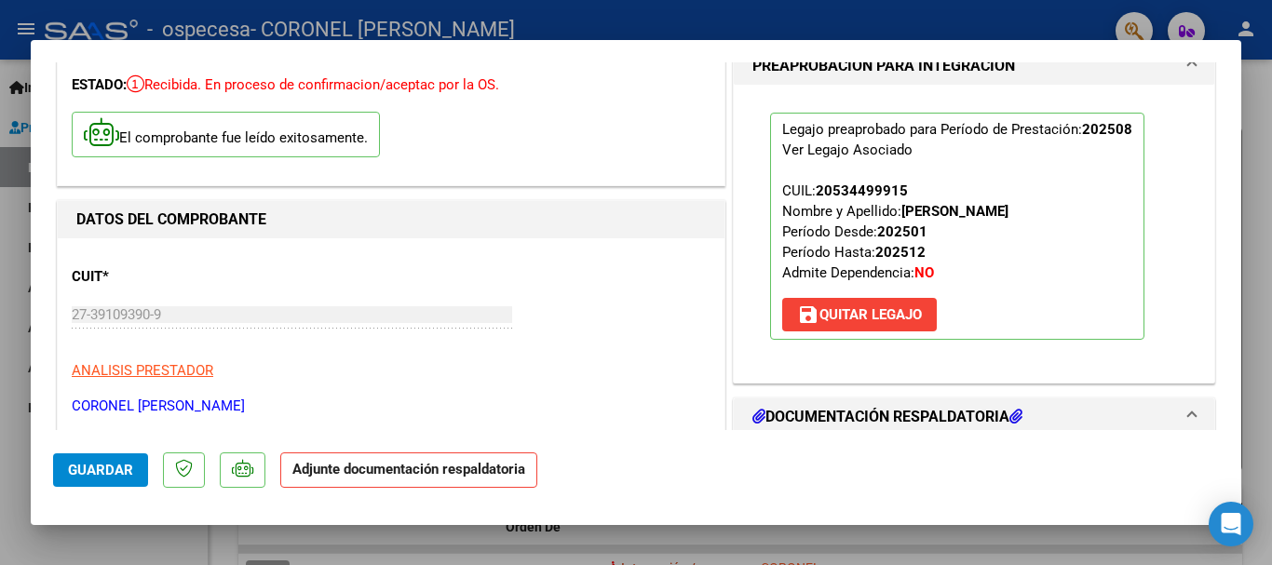
scroll to position [279, 0]
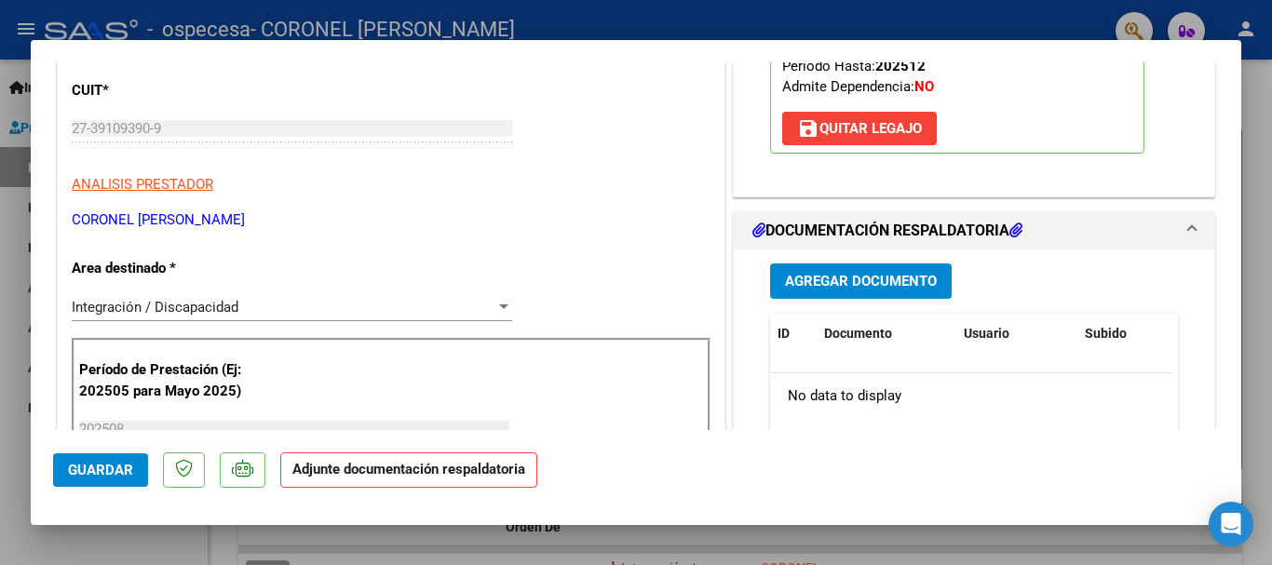
click at [843, 280] on span "Agregar Documento" at bounding box center [861, 282] width 152 height 17
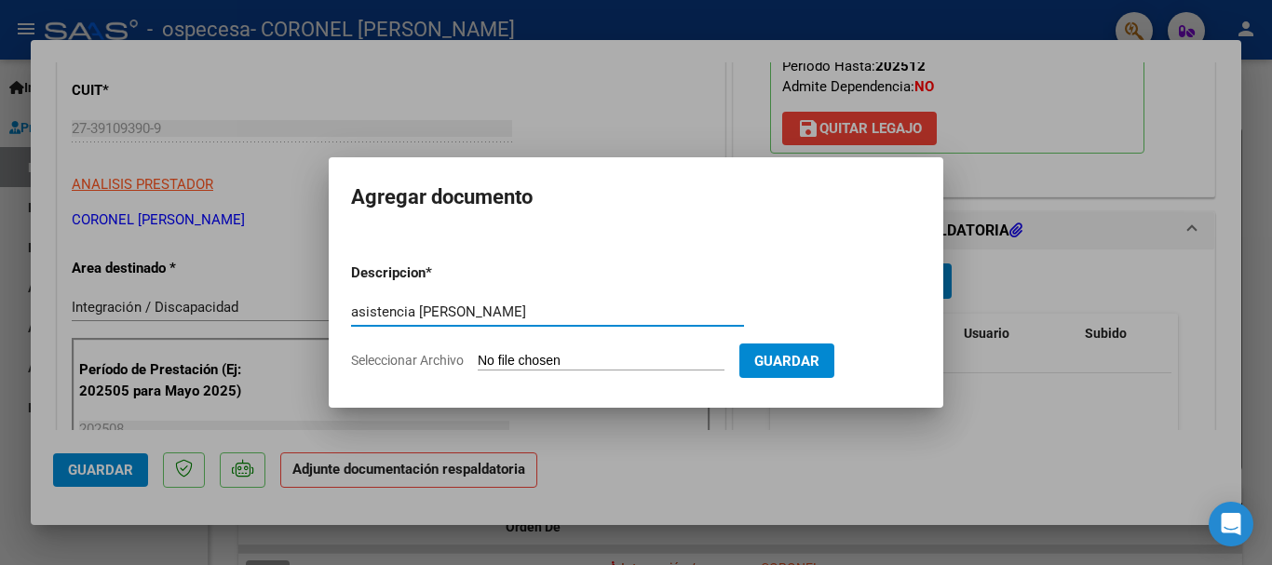
type input "asistencia [PERSON_NAME]"
click at [527, 359] on input "Seleccionar Archivo" at bounding box center [601, 362] width 247 height 18
type input "C:\fakepath\[PERSON_NAME] R psicope agosto.pdf"
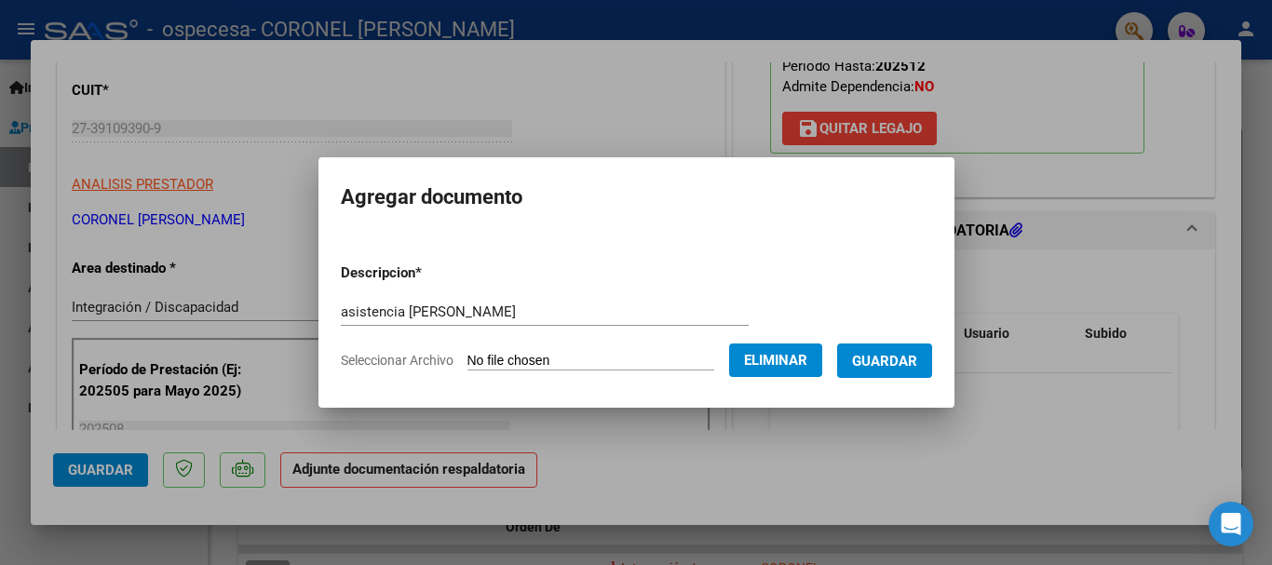
click at [895, 360] on span "Guardar" at bounding box center [884, 361] width 65 height 17
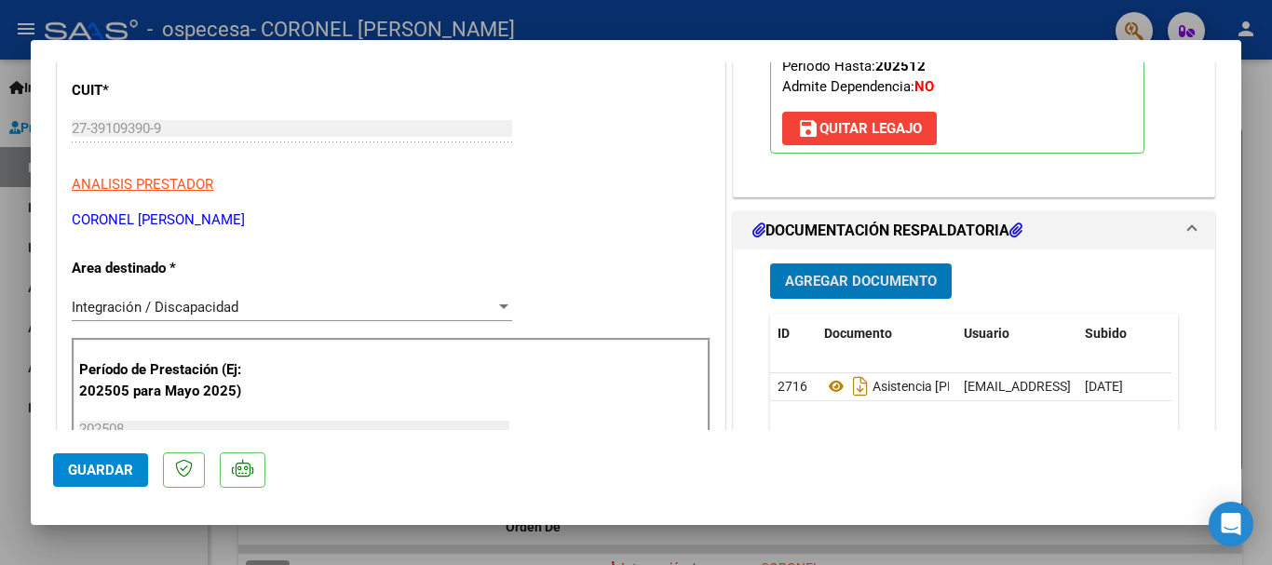
click at [101, 469] on span "Guardar" at bounding box center [100, 470] width 65 height 17
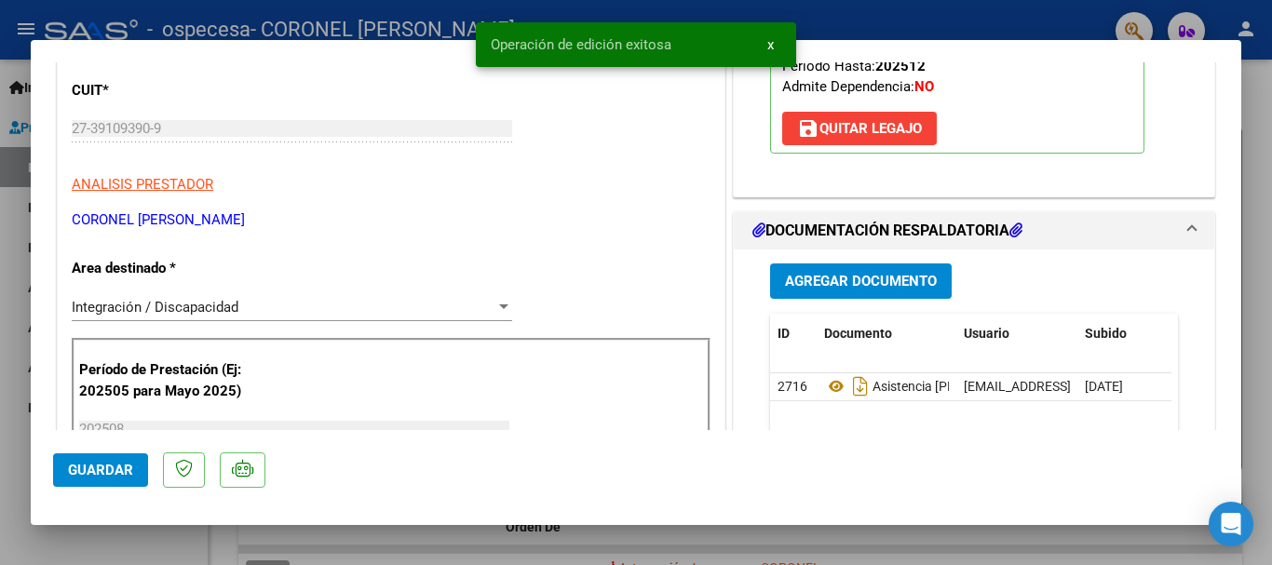
click at [1021, 16] on div at bounding box center [636, 282] width 1272 height 565
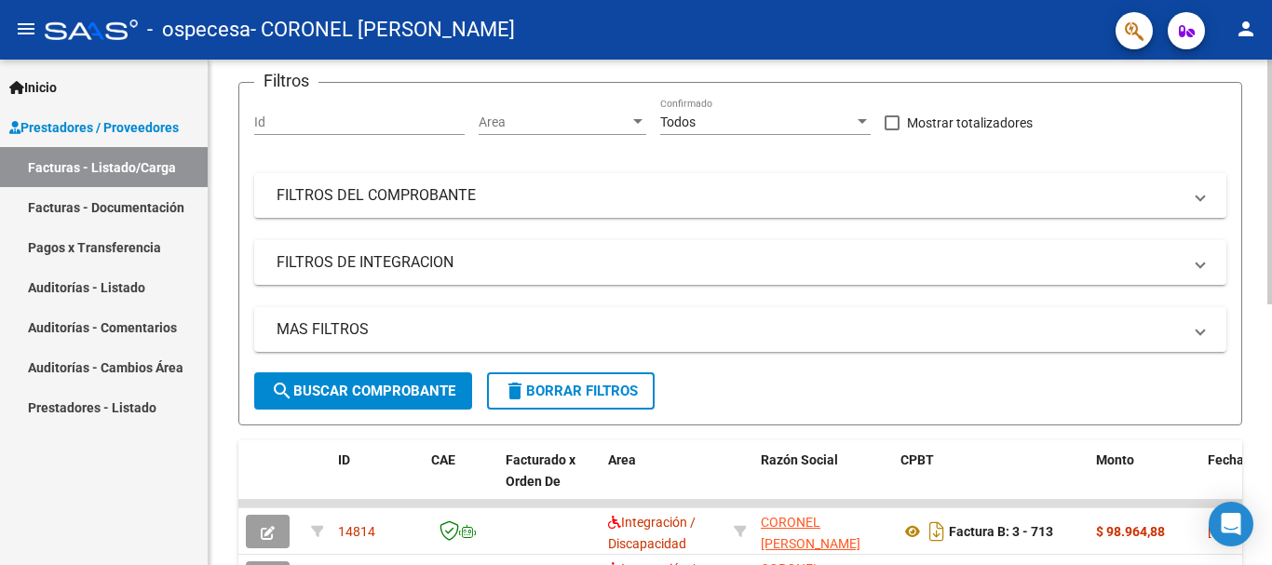
scroll to position [93, 0]
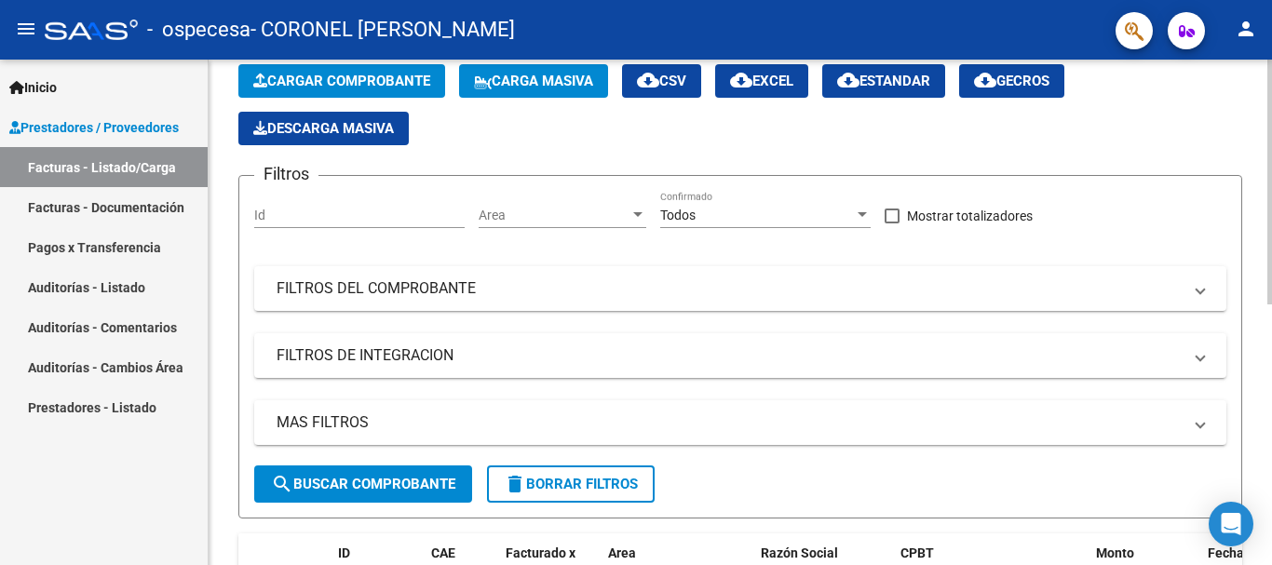
click at [310, 80] on span "Cargar Comprobante" at bounding box center [341, 81] width 177 height 17
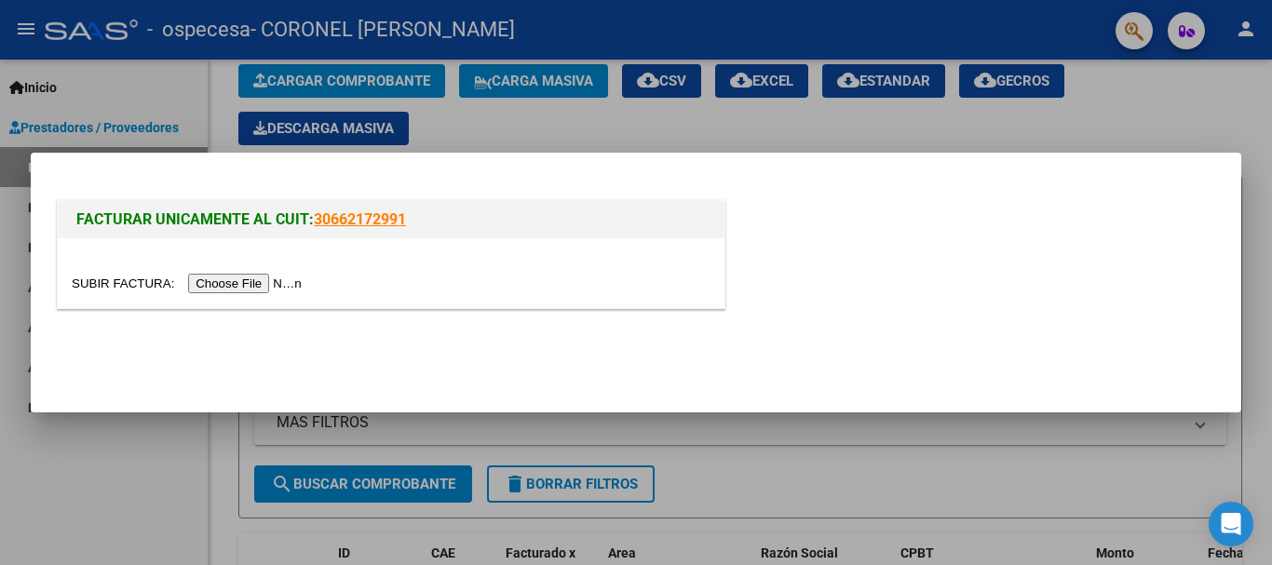
click at [266, 277] on input "file" at bounding box center [190, 284] width 236 height 20
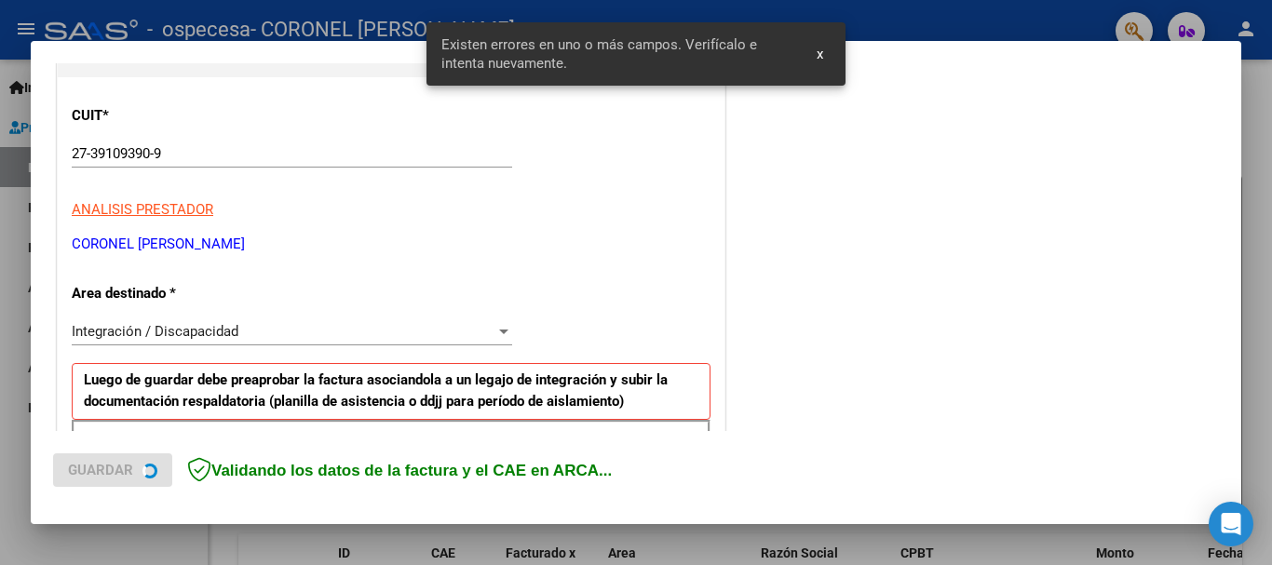
scroll to position [430, 0]
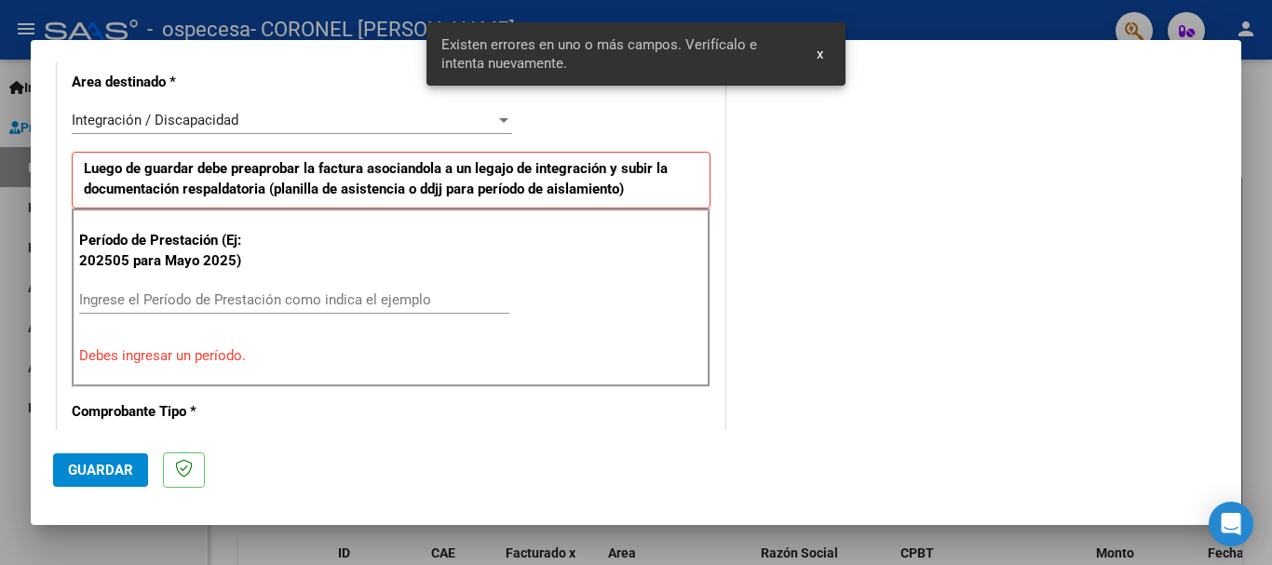
click at [183, 298] on input "Ingrese el Período de Prestación como indica el ejemplo" at bounding box center [294, 299] width 430 height 17
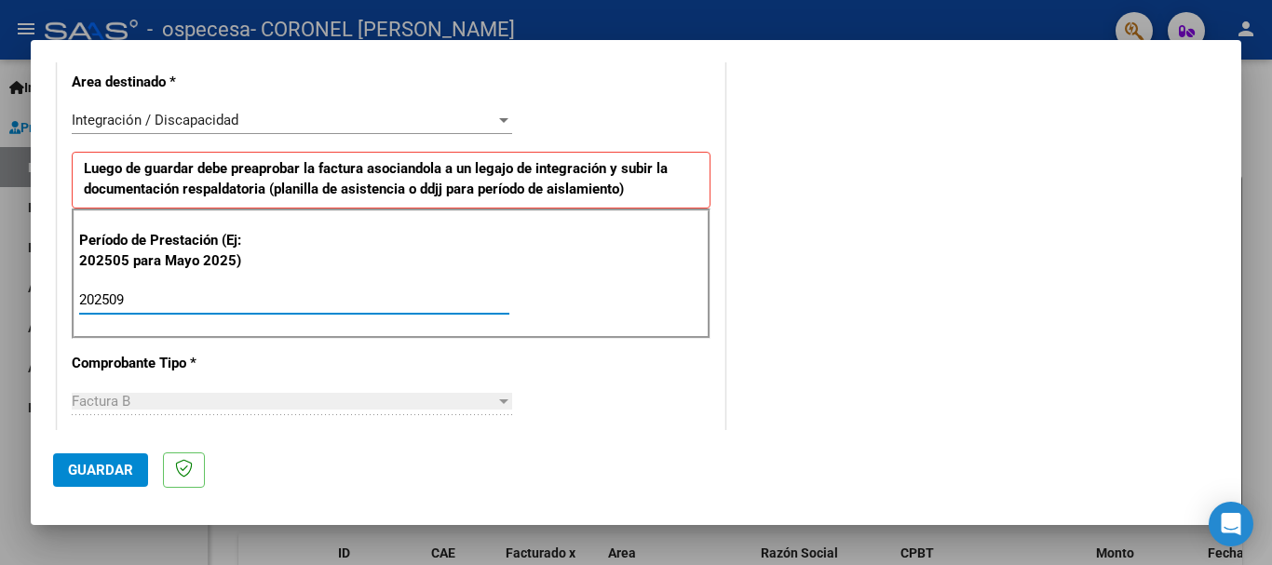
type input "202509"
click at [264, 359] on div "CUIT * 27-39109390-9 Ingresar CUIT ANALISIS PRESTADOR CORONEL [PERSON_NAME] Are…" at bounding box center [391, 565] width 667 height 1401
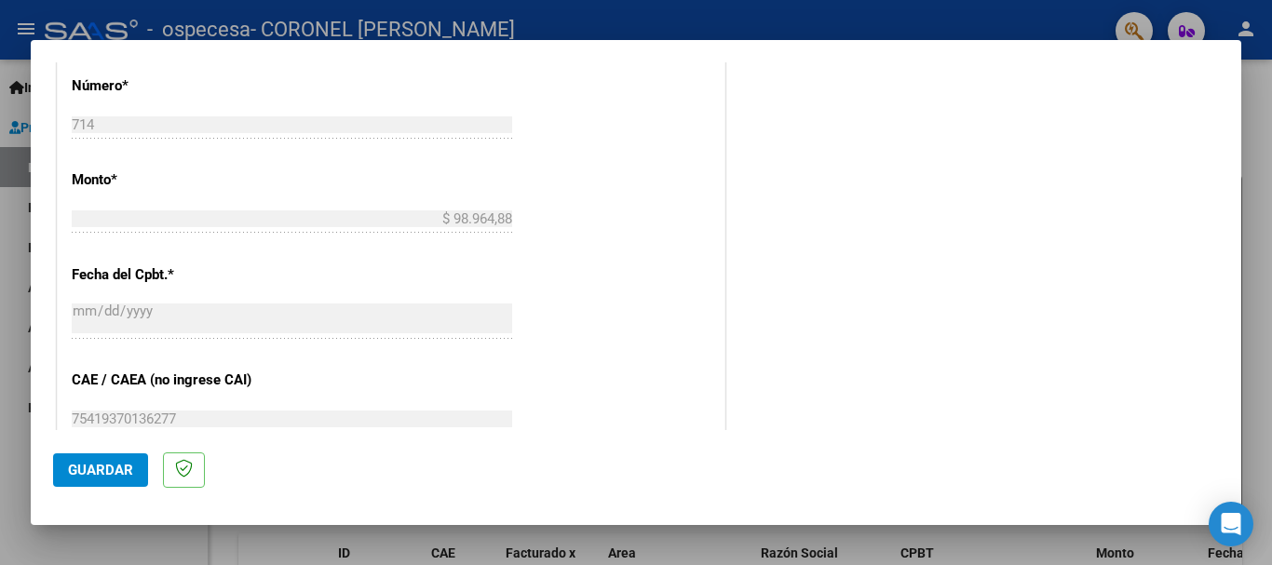
scroll to position [1175, 0]
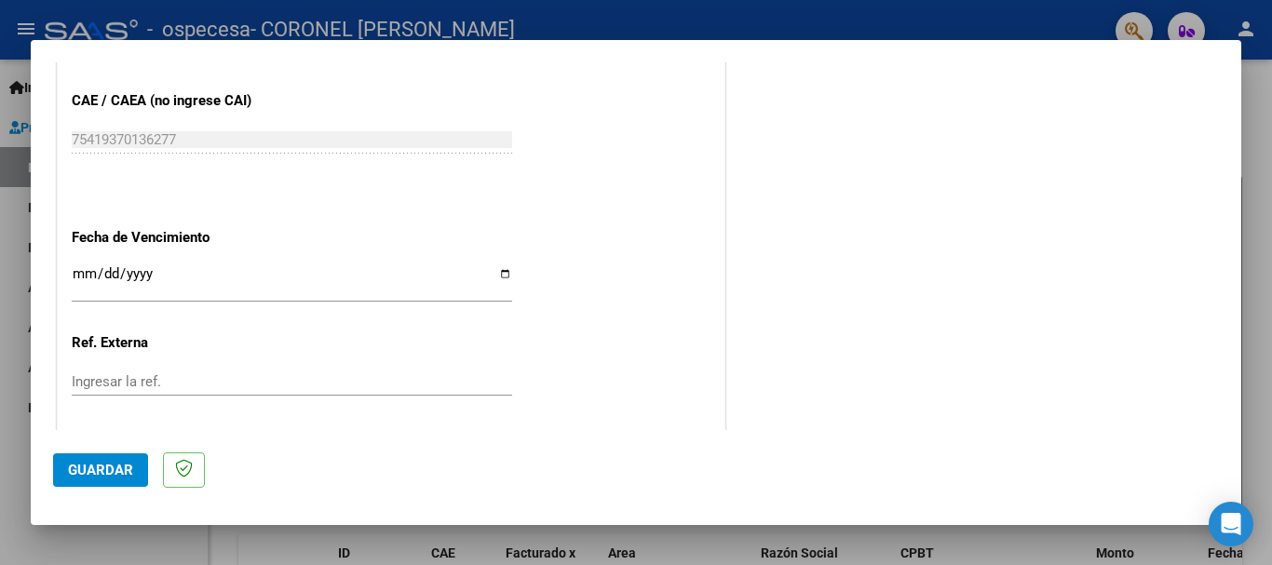
click at [84, 277] on input "Ingresar la fecha" at bounding box center [292, 281] width 440 height 30
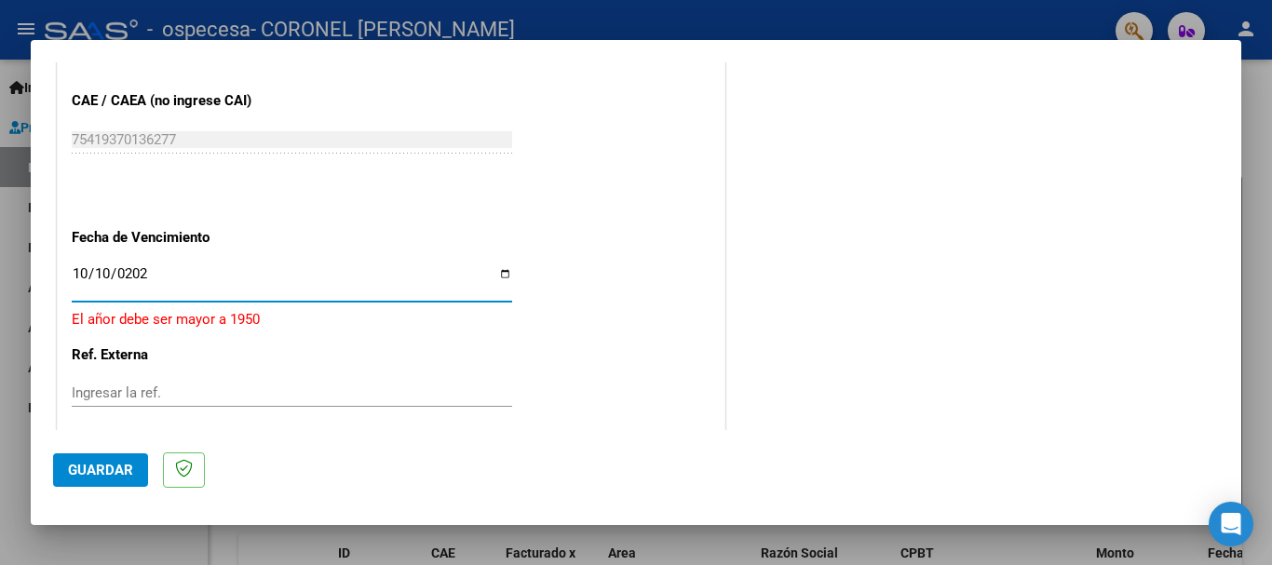
type input "[DATE]"
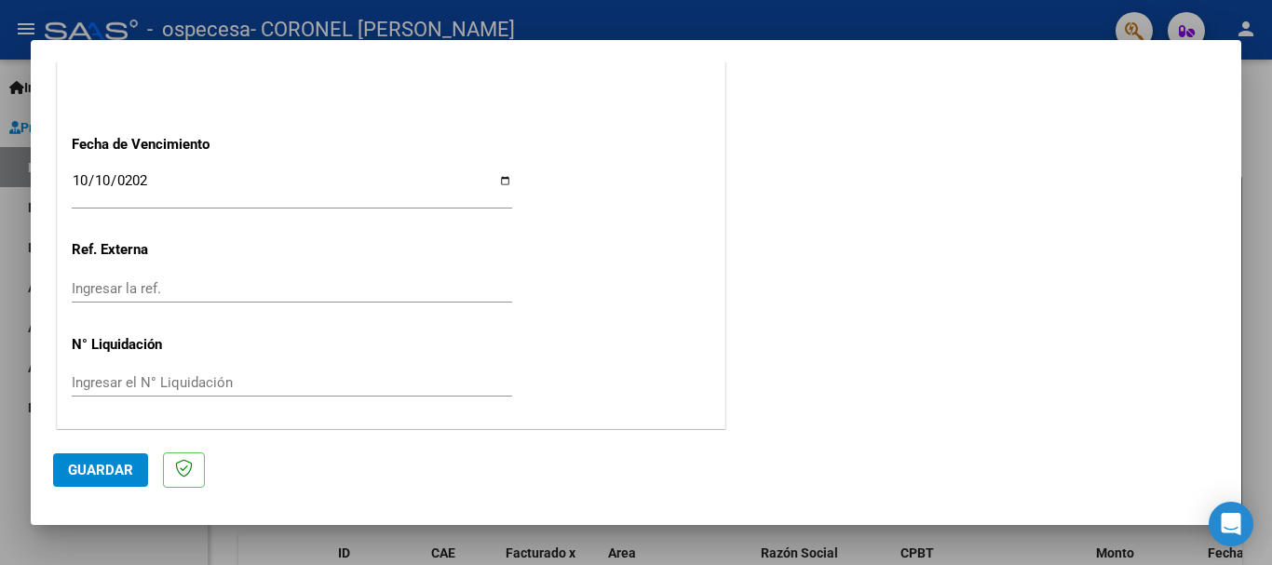
scroll to position [1271, 0]
click at [113, 472] on span "Guardar" at bounding box center [100, 470] width 65 height 17
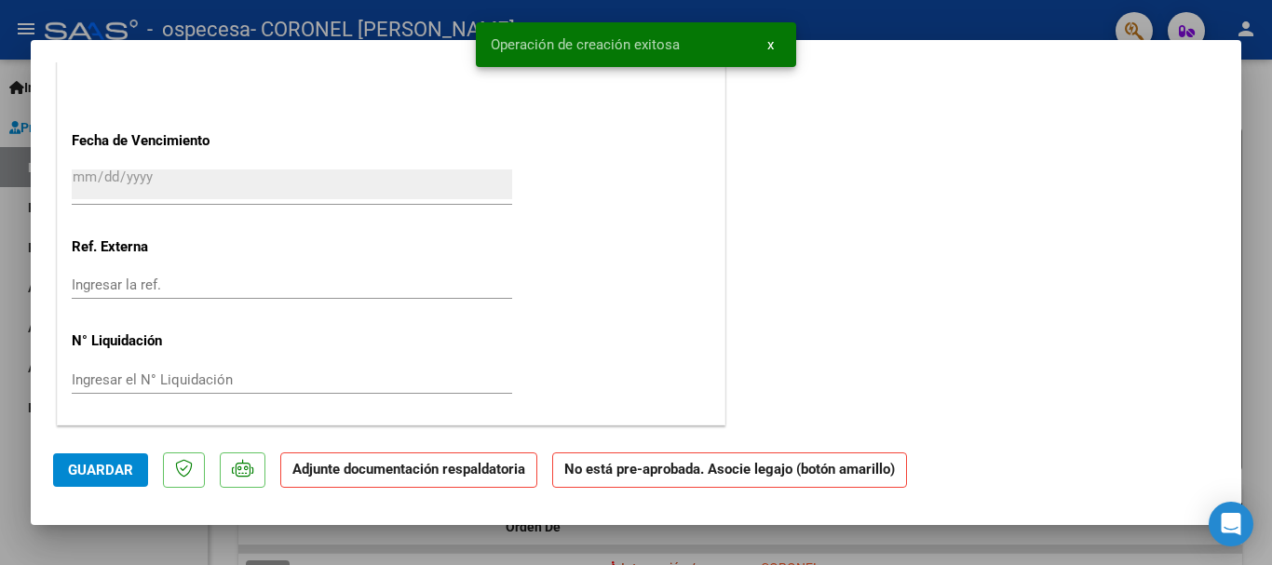
scroll to position [0, 0]
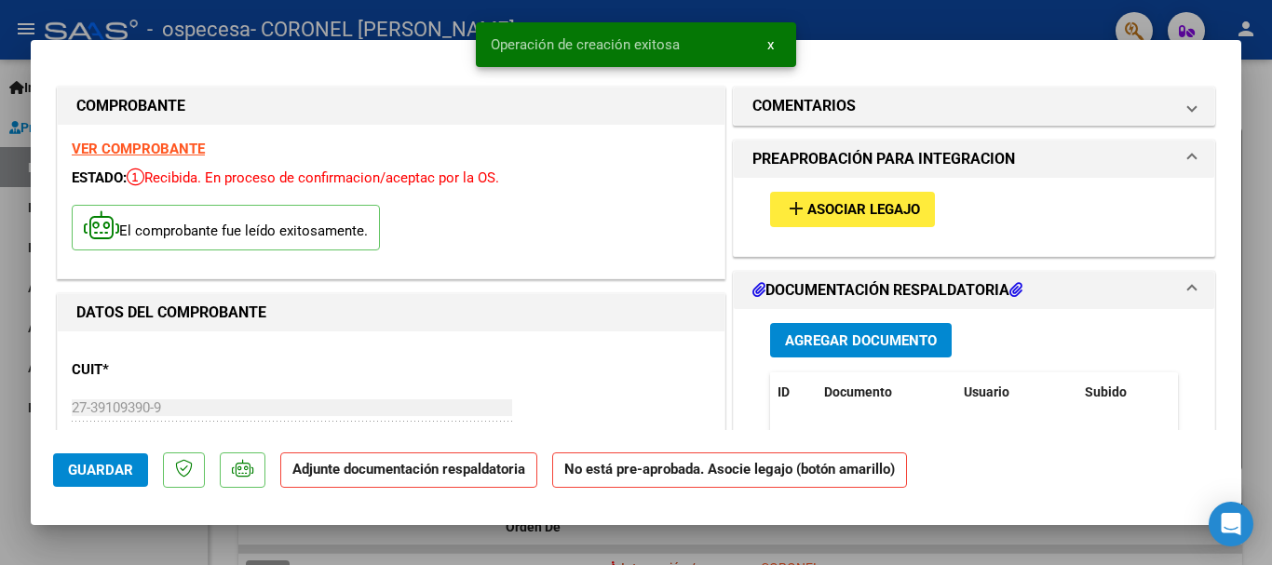
click at [863, 209] on span "Asociar Legajo" at bounding box center [863, 210] width 113 height 17
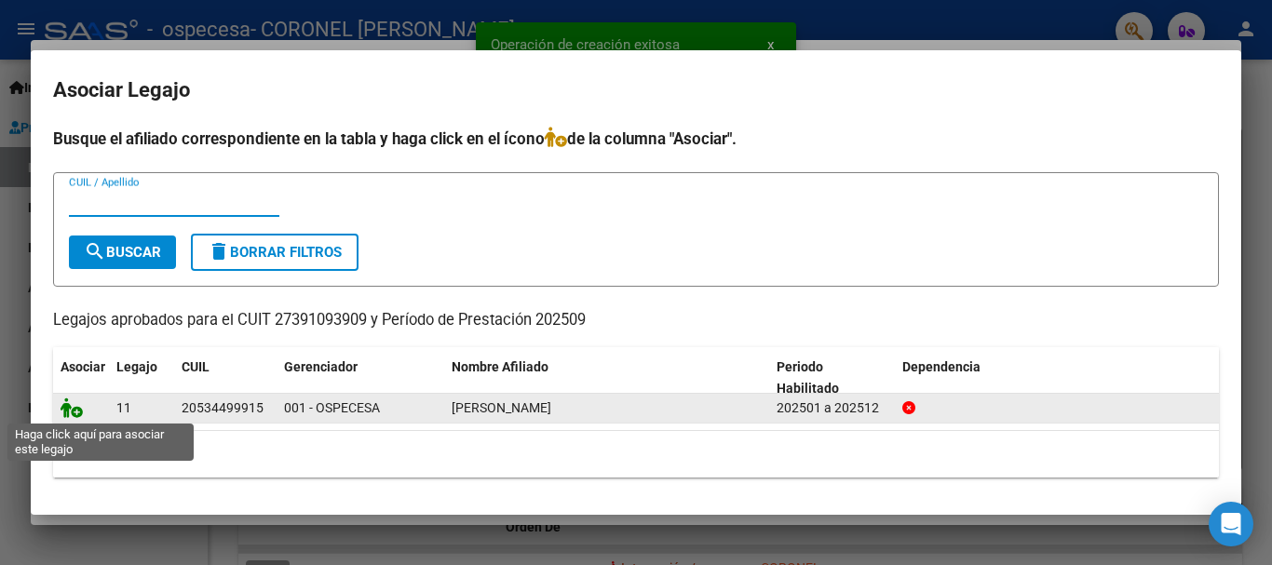
click at [73, 413] on icon at bounding box center [72, 408] width 22 height 20
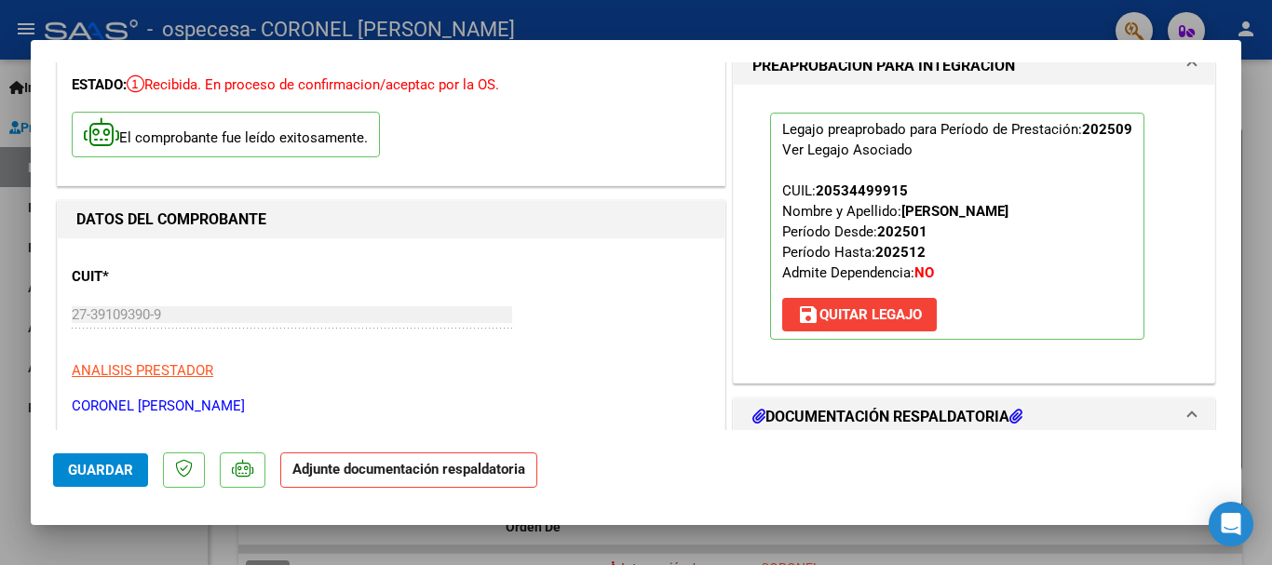
scroll to position [186, 0]
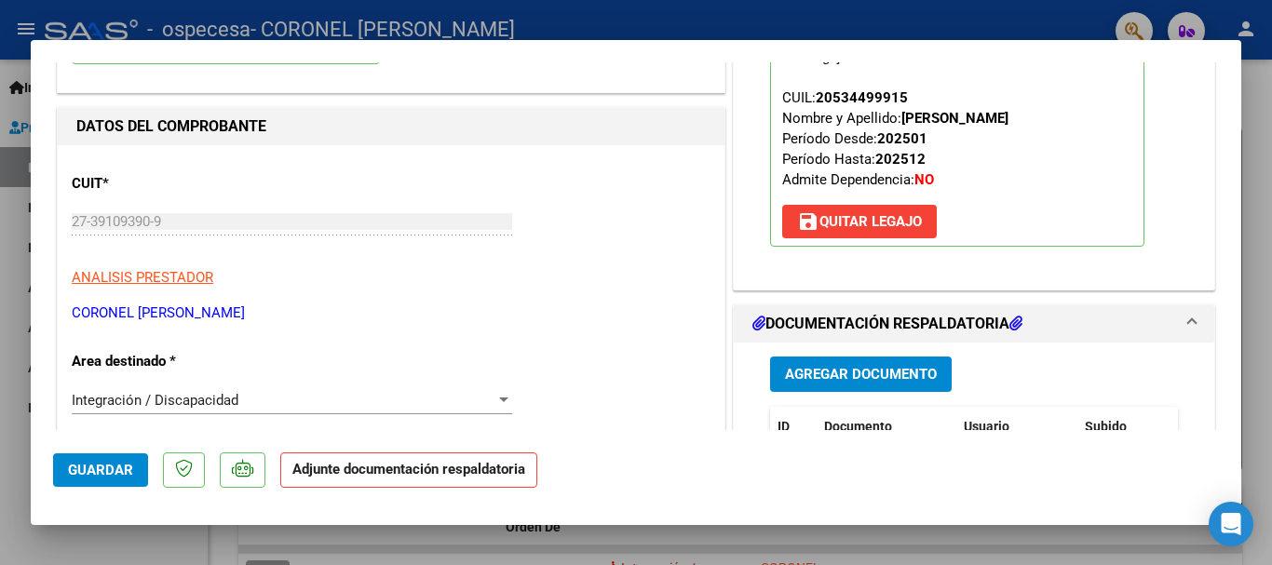
click at [838, 372] on span "Agregar Documento" at bounding box center [861, 375] width 152 height 17
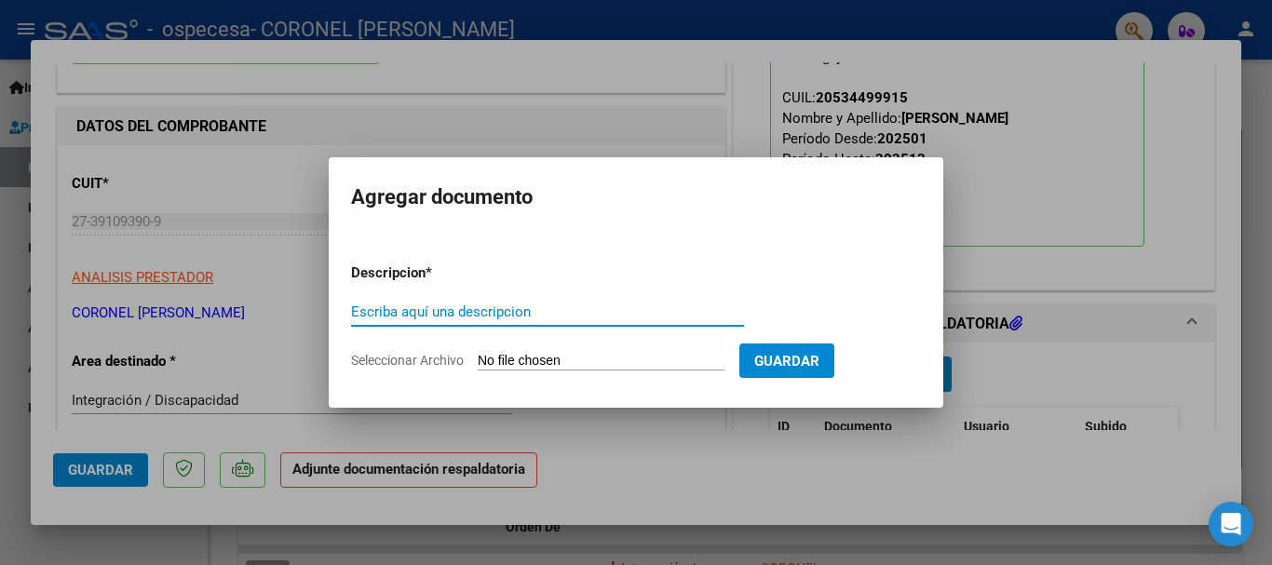
click at [466, 312] on input "Escriba aquí una descripcion" at bounding box center [547, 312] width 393 height 17
type input "asistencia [PERSON_NAME] septiembre"
click at [565, 357] on input "Seleccionar Archivo" at bounding box center [601, 362] width 247 height 18
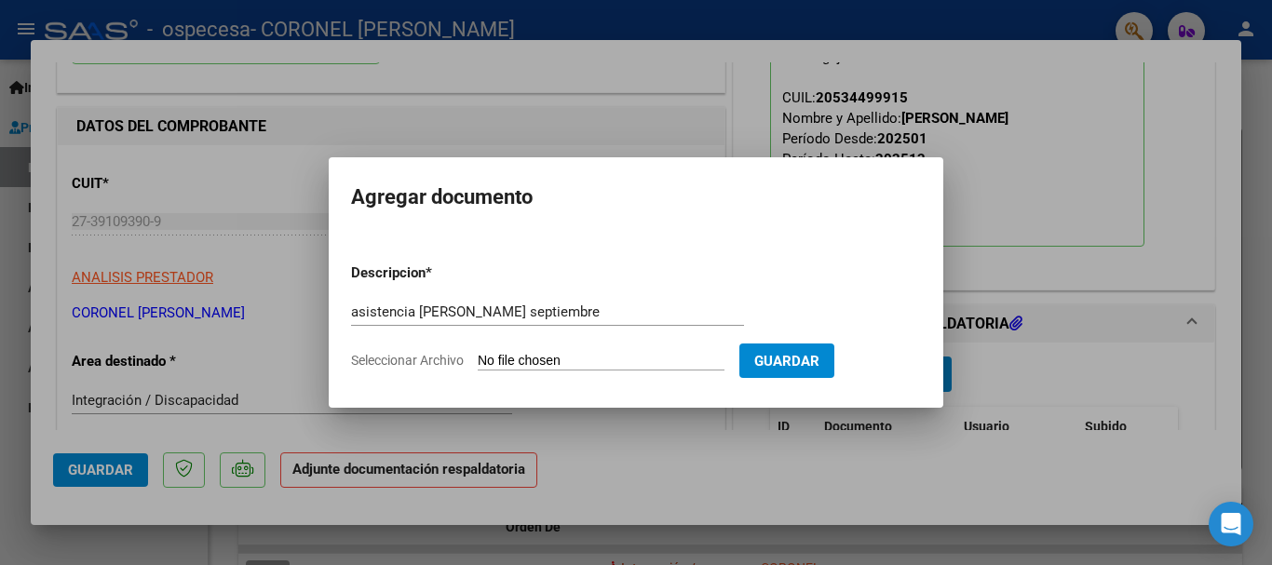
type input "C:\fakepath\[PERSON_NAME] R psicope septiembre.pdf"
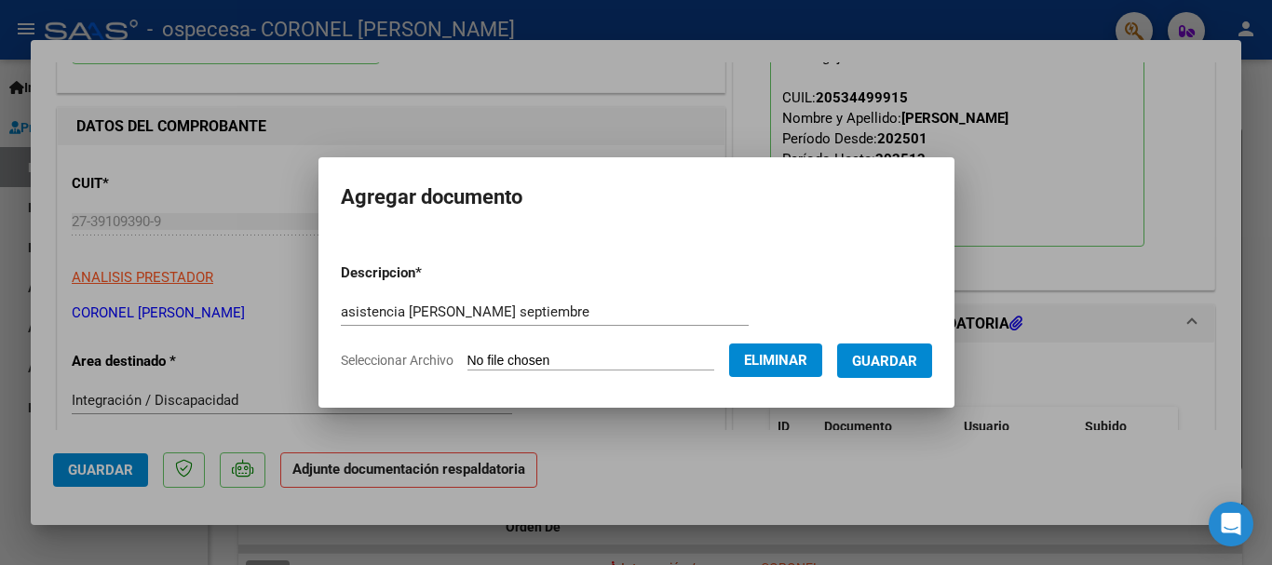
click at [887, 357] on span "Guardar" at bounding box center [884, 361] width 65 height 17
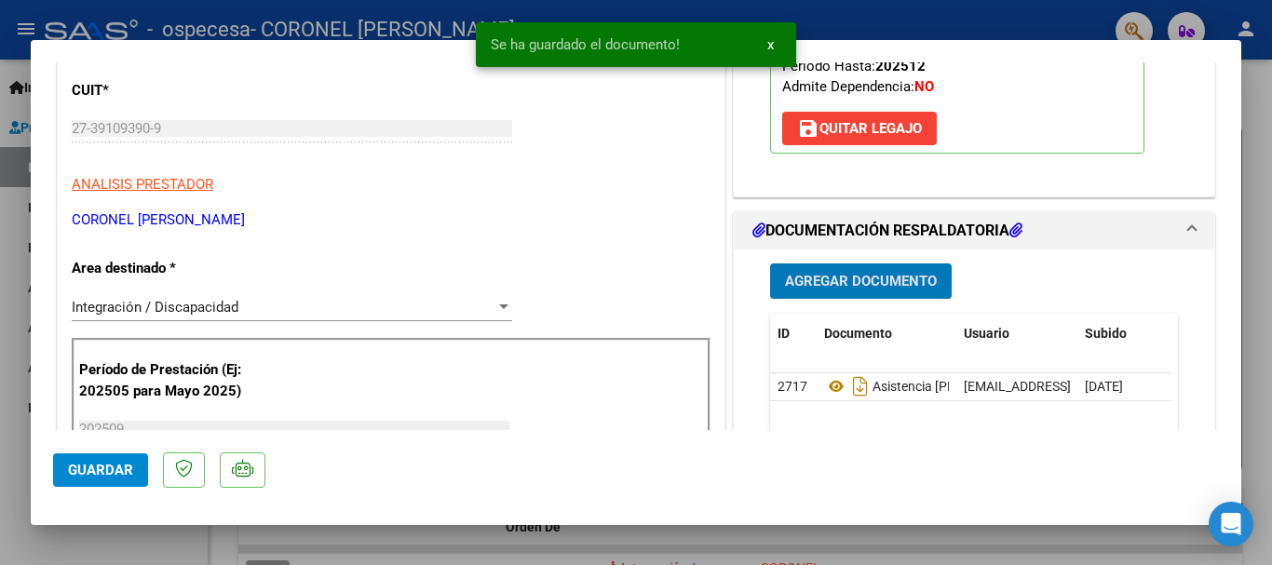
scroll to position [647, 0]
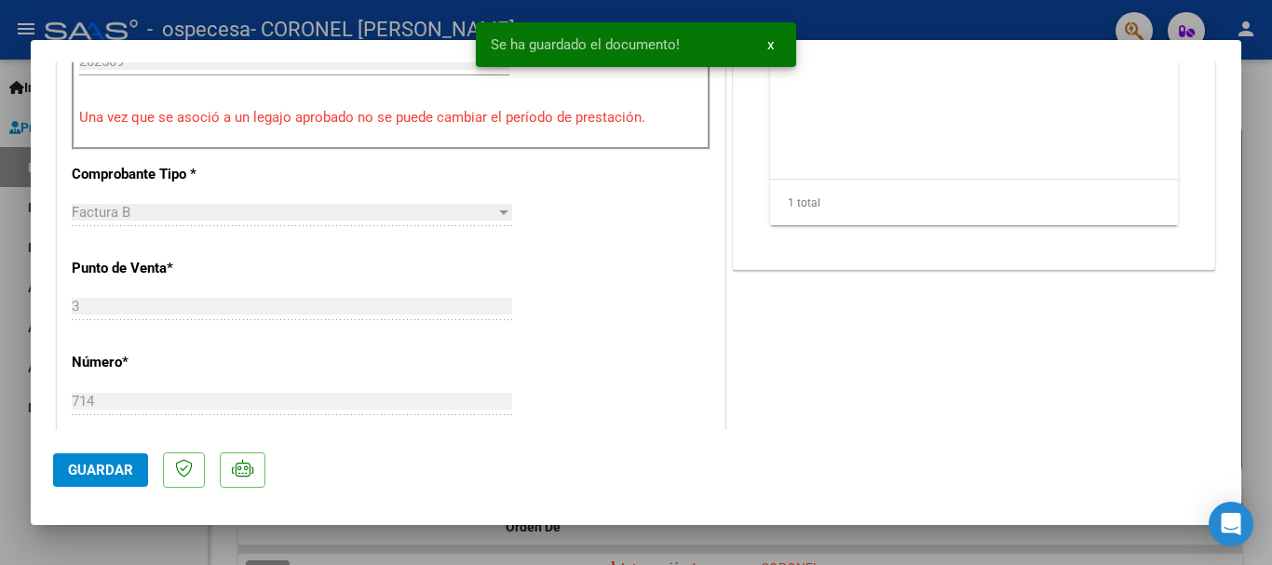
click at [95, 466] on span "Guardar" at bounding box center [100, 470] width 65 height 17
click at [857, 17] on div at bounding box center [636, 282] width 1272 height 565
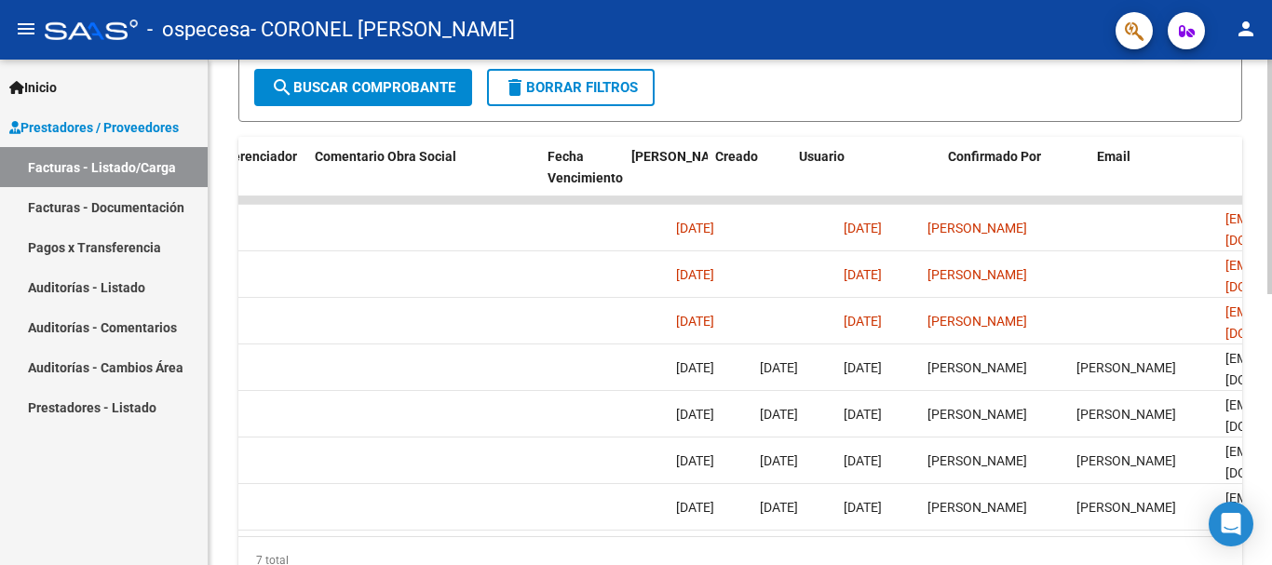
scroll to position [0, 2922]
